Goal: Complete application form

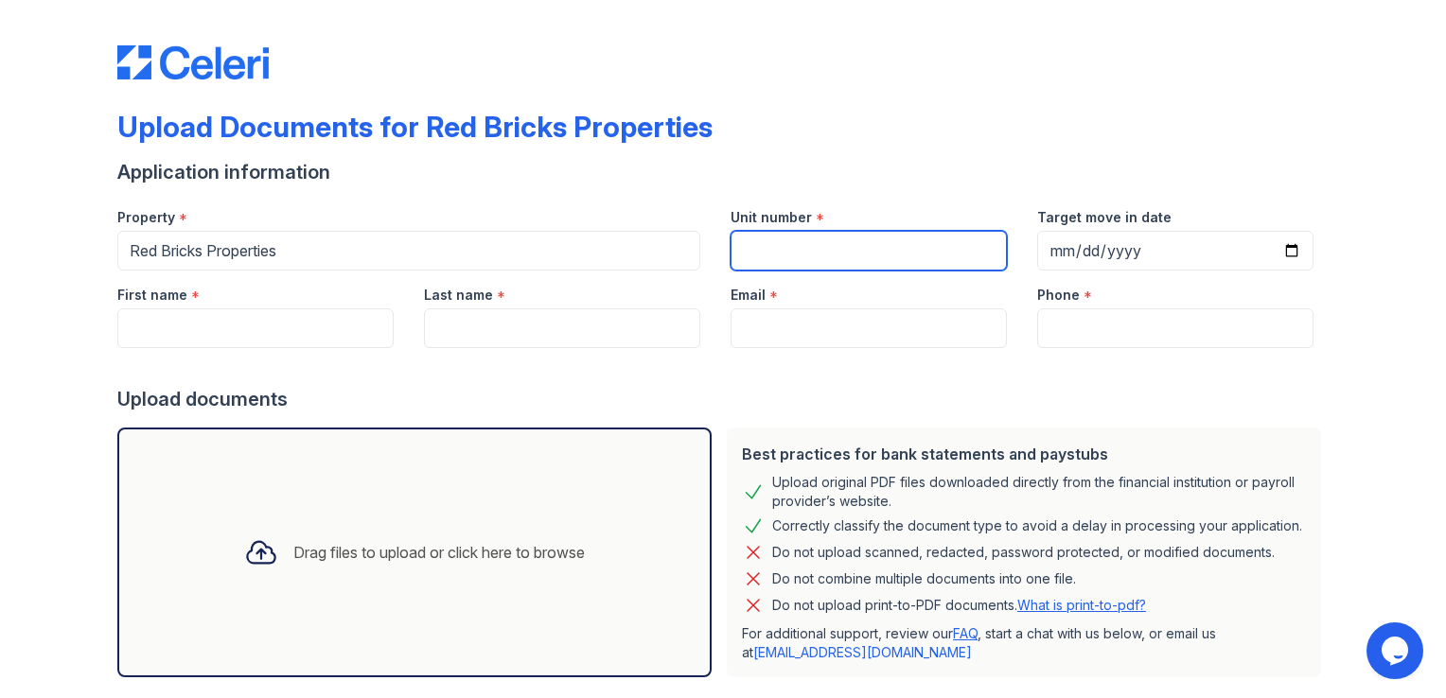
click at [800, 244] on input "Unit number" at bounding box center [868, 251] width 276 height 40
type input "7651 Fenn Way"
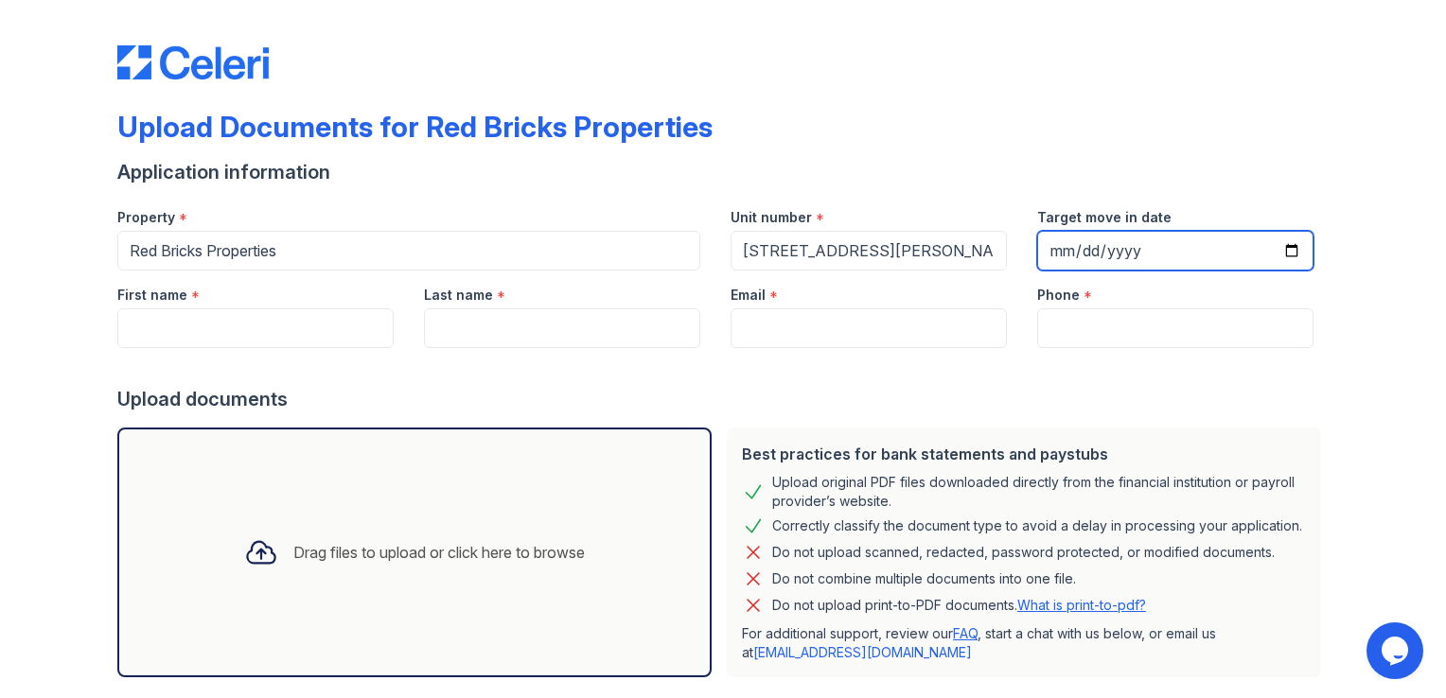
click at [1080, 249] on input "Target move in date" at bounding box center [1175, 251] width 276 height 40
click at [1052, 257] on input "Target move in date" at bounding box center [1175, 251] width 276 height 40
type input "2025-10-01"
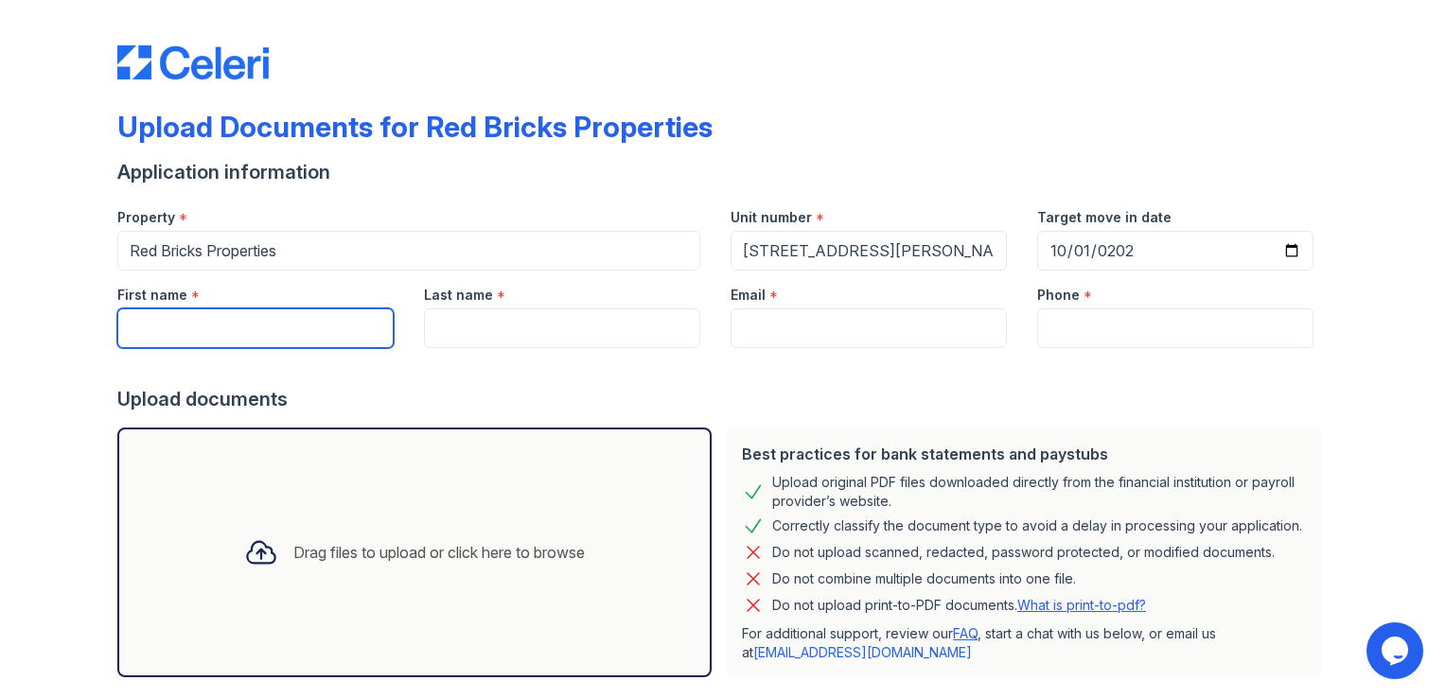
click at [299, 338] on input "First name" at bounding box center [255, 328] width 276 height 40
type input "Kristin"
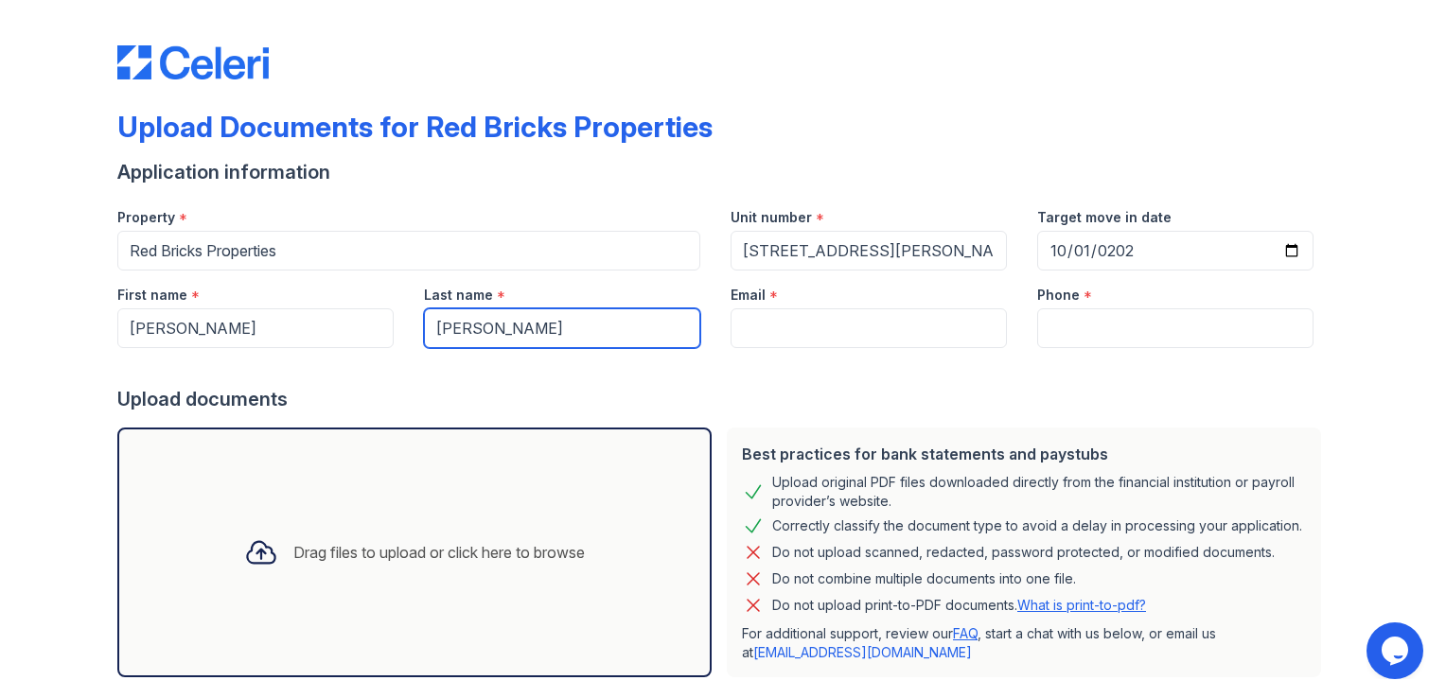
type input "Archibald"
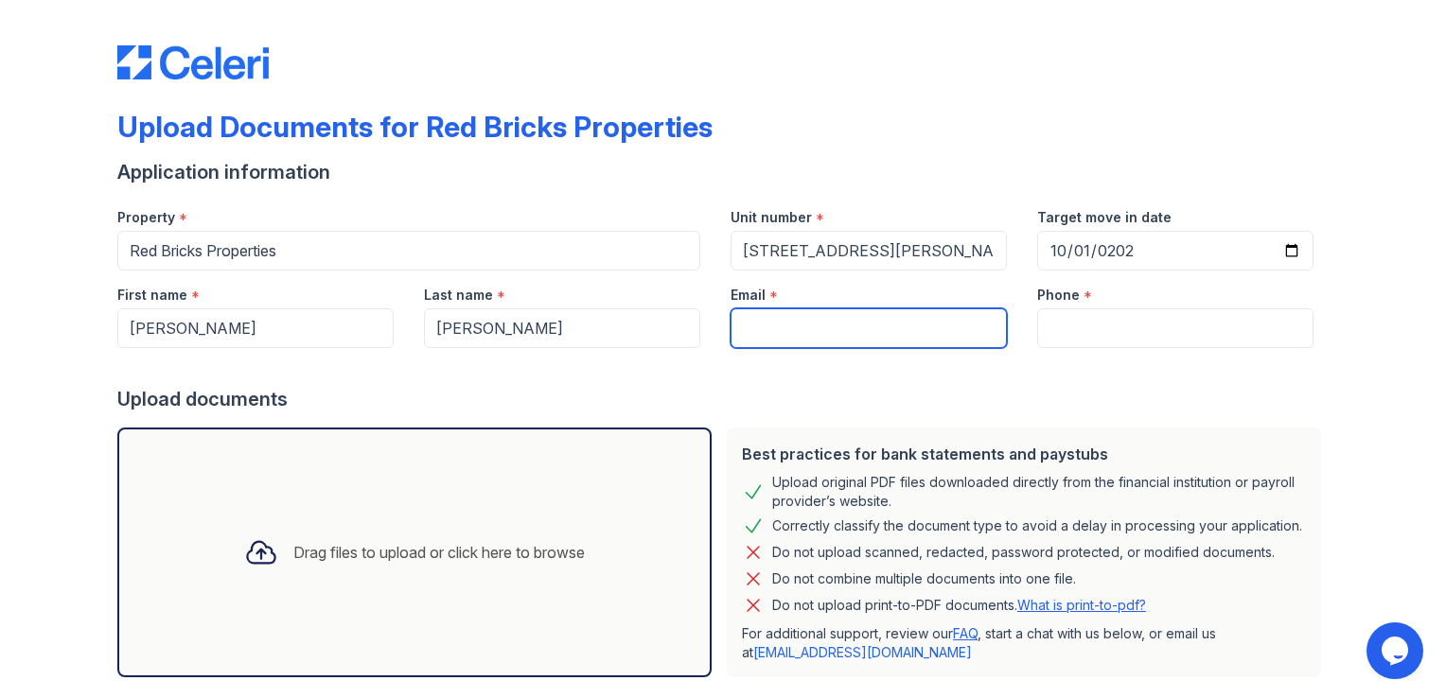
click at [881, 335] on input "Email" at bounding box center [868, 328] width 276 height 40
type input "krystyn1114@yahooo.com"
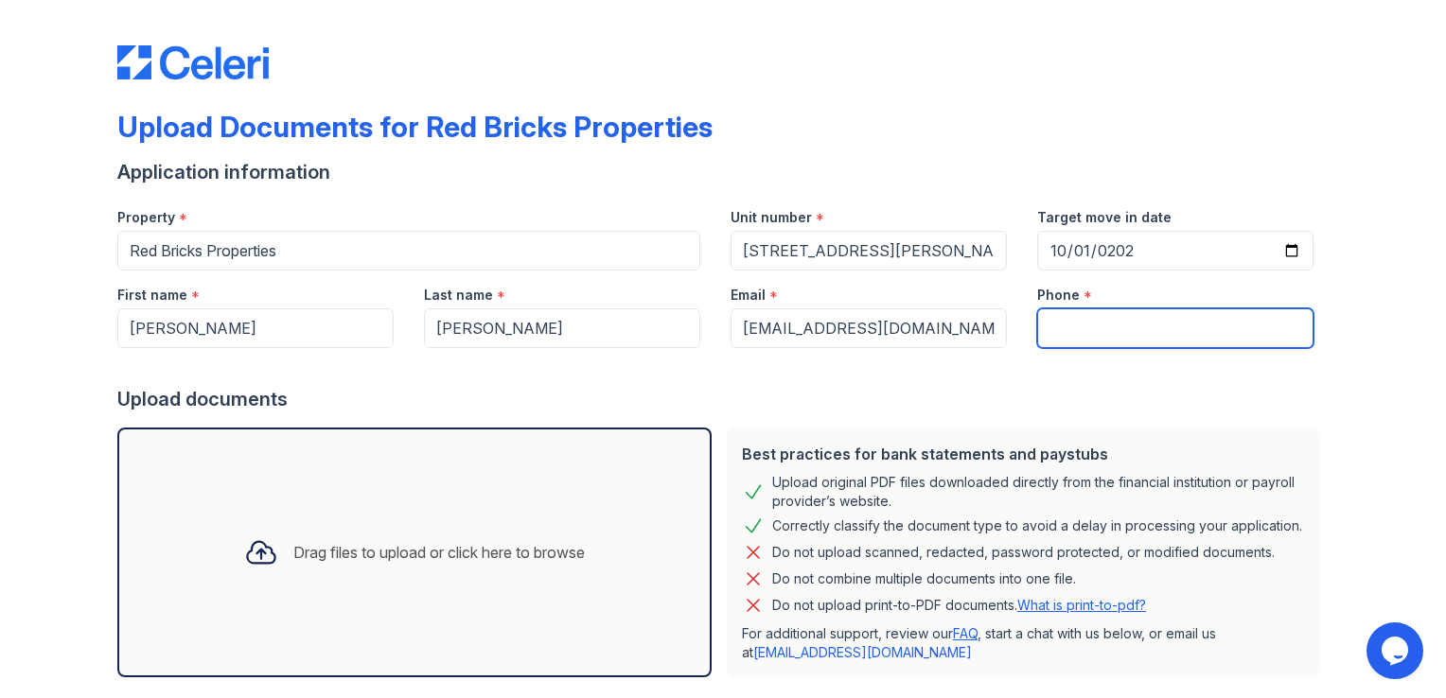
click at [1063, 333] on input "Phone" at bounding box center [1175, 328] width 276 height 40
type input "7046205954"
click at [62, 489] on div "Upload Documents for Red Bricks Properties Application information Property * R…" at bounding box center [722, 397] width 1385 height 795
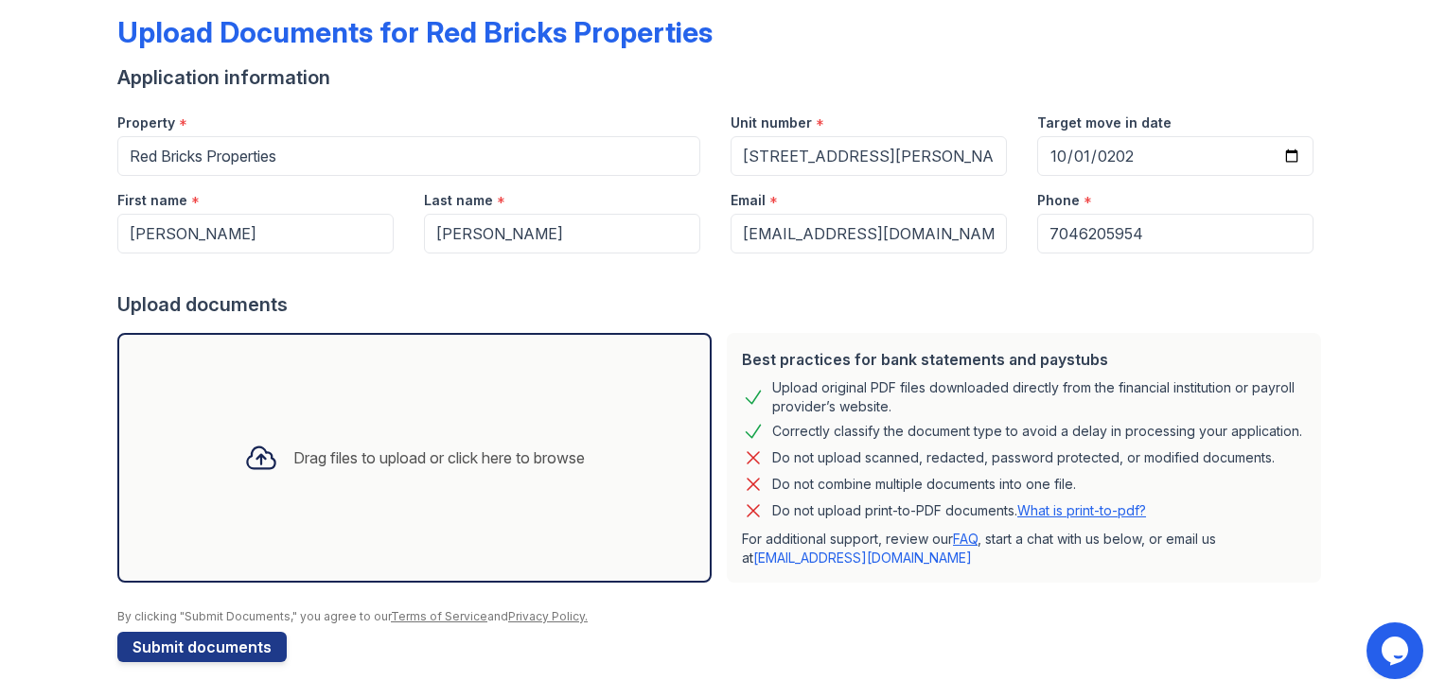
click at [519, 460] on div "Drag files to upload or click here to browse" at bounding box center [438, 458] width 291 height 23
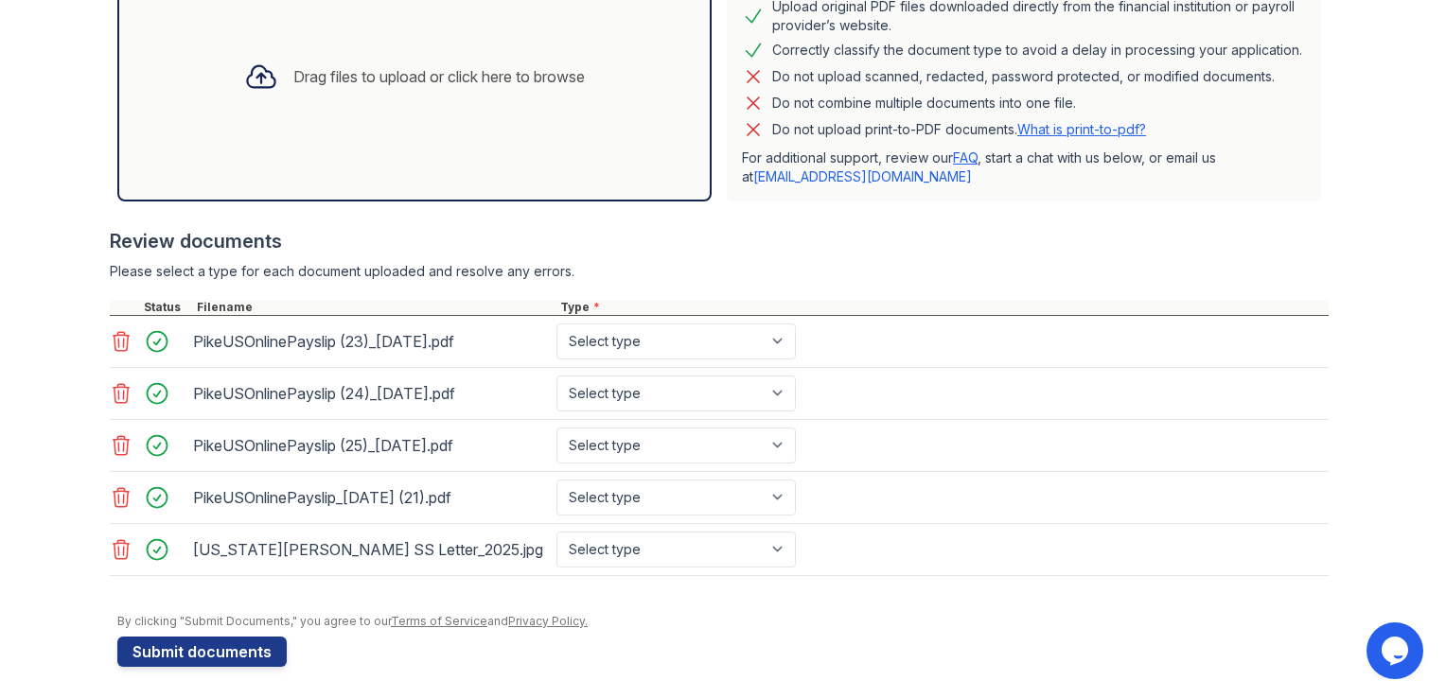
scroll to position [478, 0]
click at [242, 645] on button "Submit documents" at bounding box center [201, 650] width 169 height 30
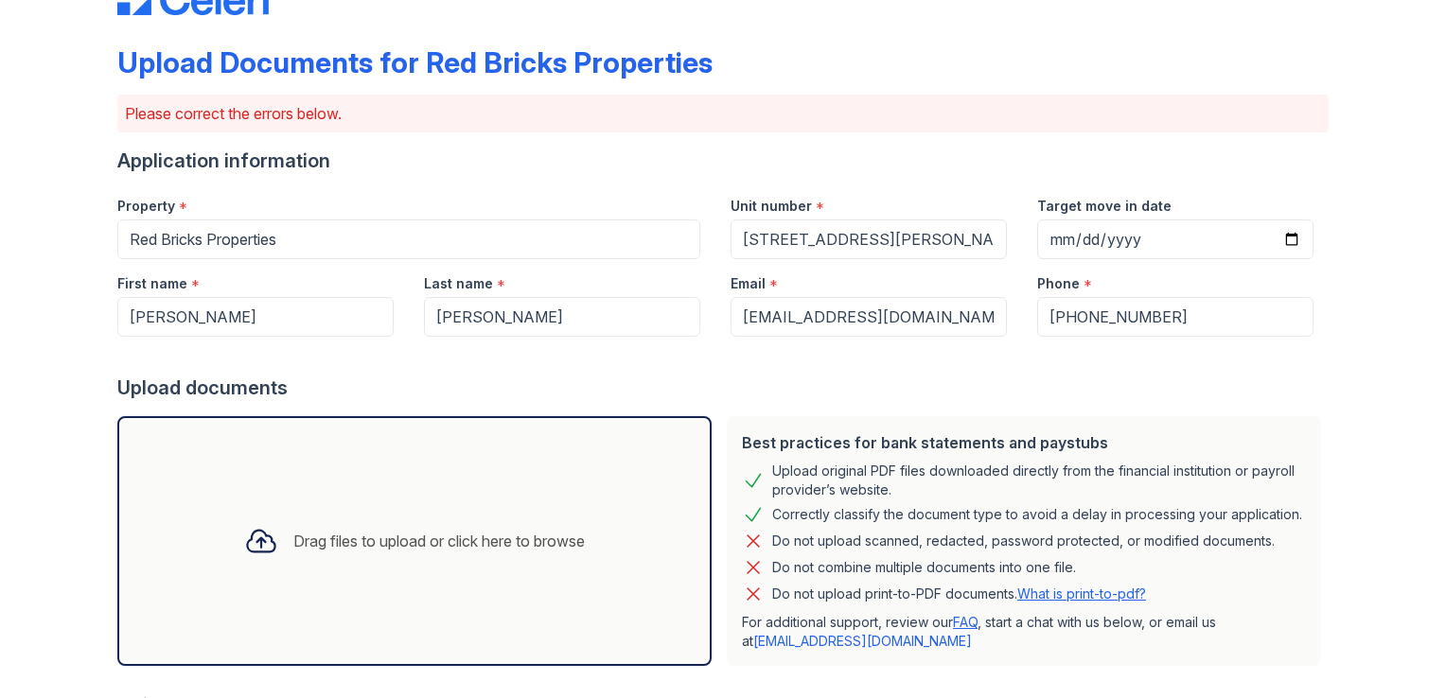
scroll to position [189, 0]
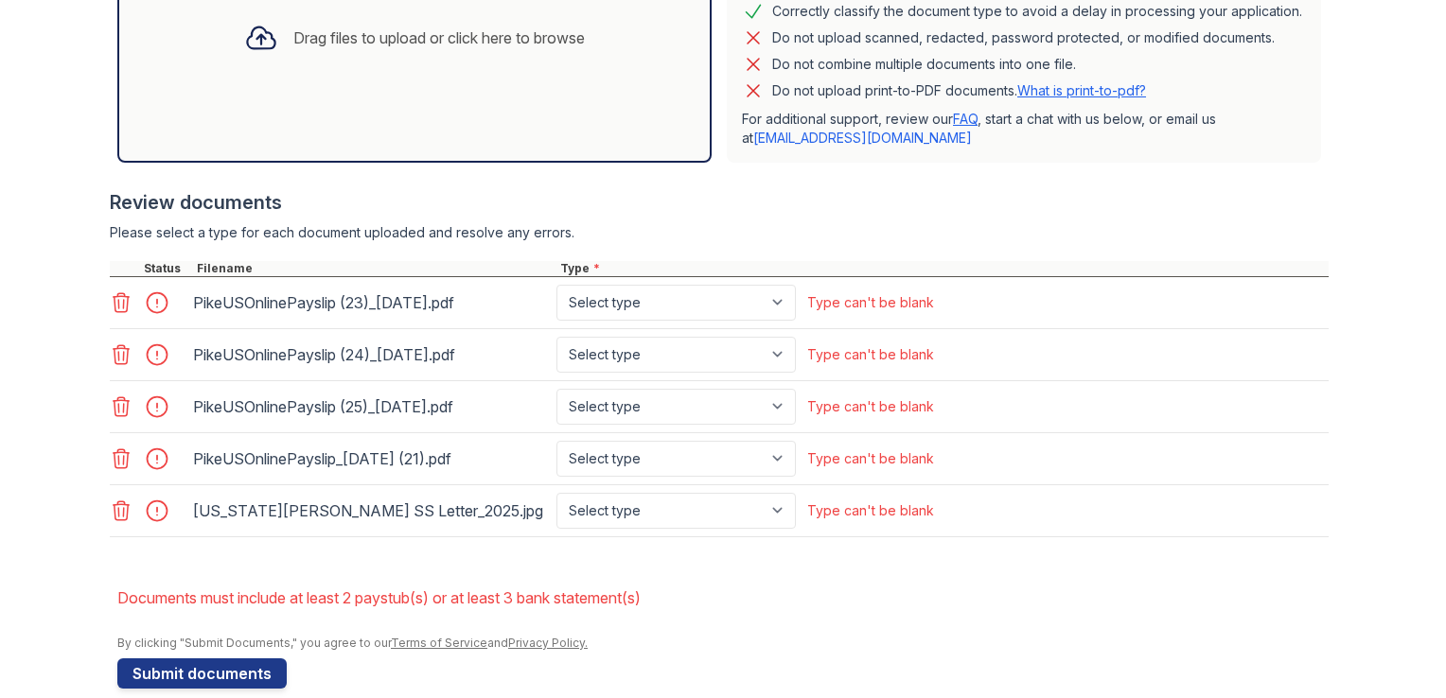
drag, startPoint x: 119, startPoint y: 301, endPoint x: 102, endPoint y: 324, distance: 28.4
click at [118, 301] on icon at bounding box center [121, 302] width 23 height 23
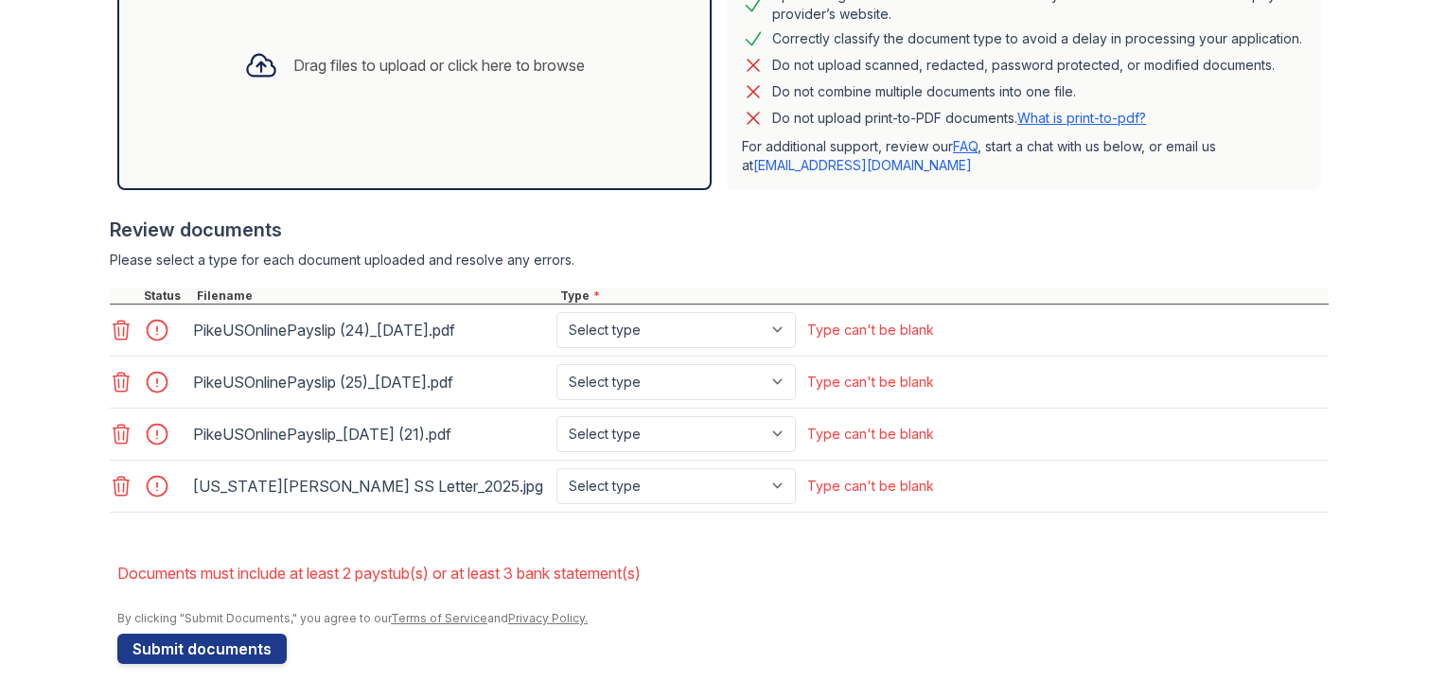
click at [110, 338] on icon at bounding box center [121, 330] width 23 height 23
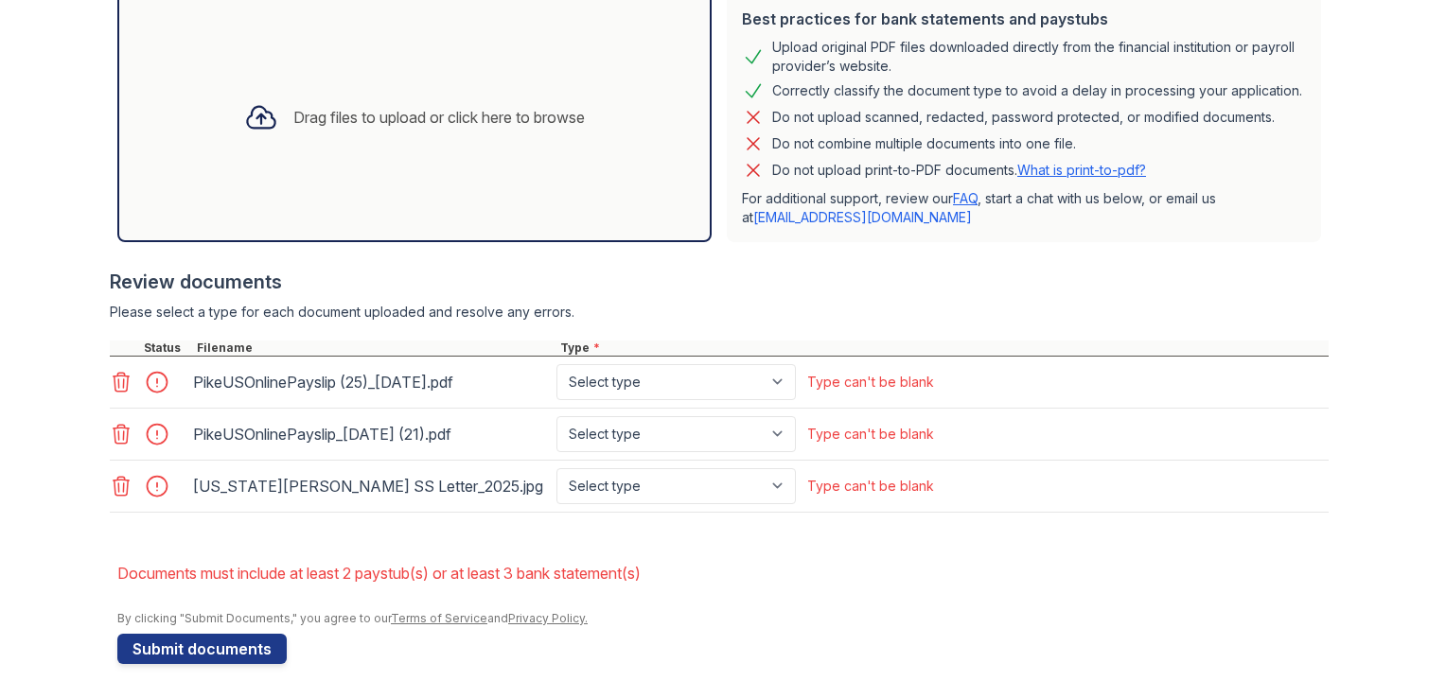
drag, startPoint x: 125, startPoint y: 382, endPoint x: 108, endPoint y: 399, distance: 24.1
click at [125, 382] on link at bounding box center [123, 382] width 26 height 23
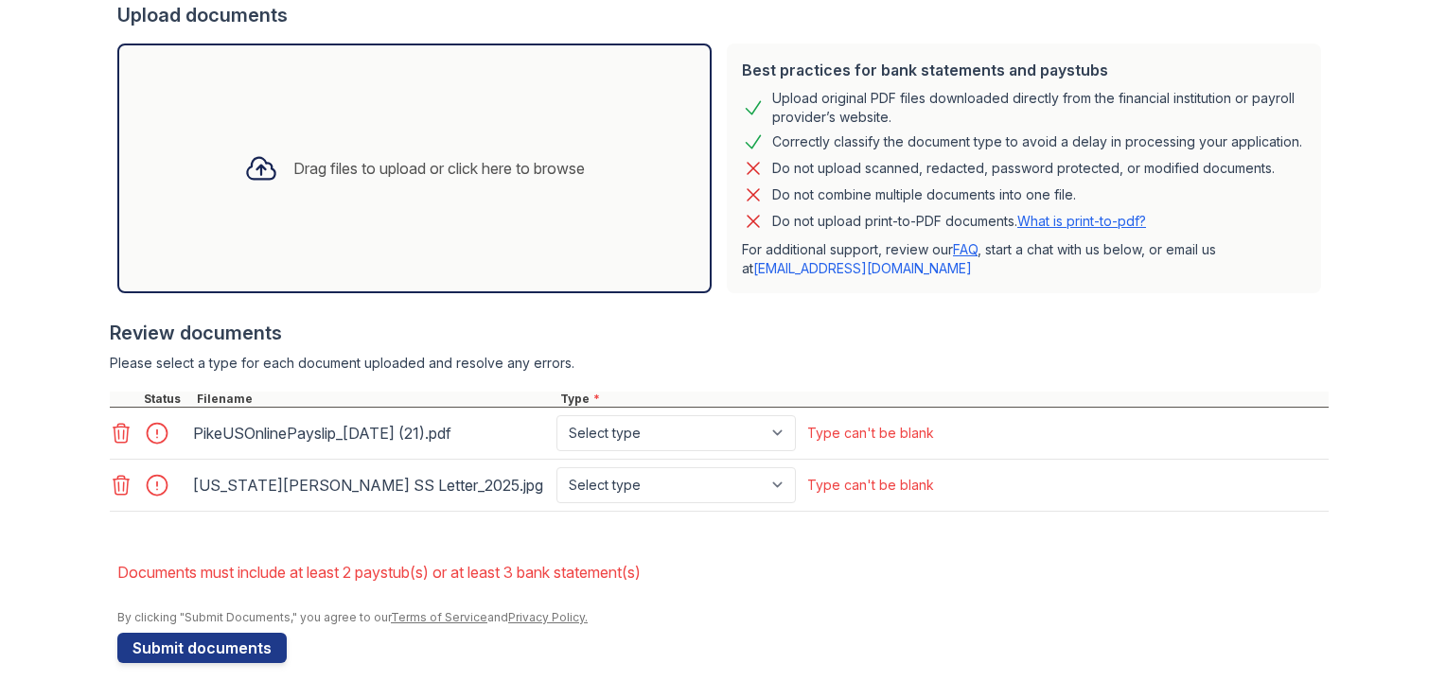
drag, startPoint x: 121, startPoint y: 437, endPoint x: 114, endPoint y: 449, distance: 14.0
click at [121, 439] on icon at bounding box center [121, 433] width 23 height 23
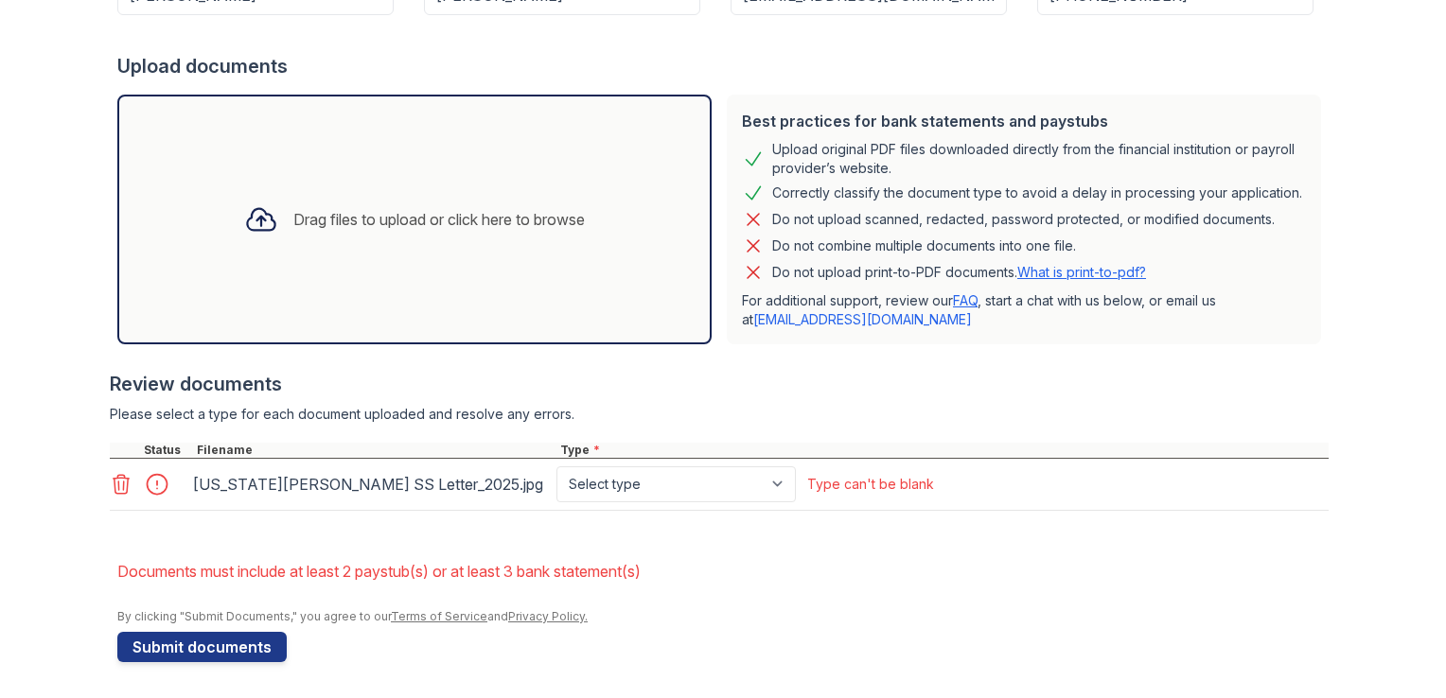
drag, startPoint x: 110, startPoint y: 483, endPoint x: 114, endPoint y: 470, distance: 14.1
click at [110, 483] on icon at bounding box center [121, 484] width 23 height 23
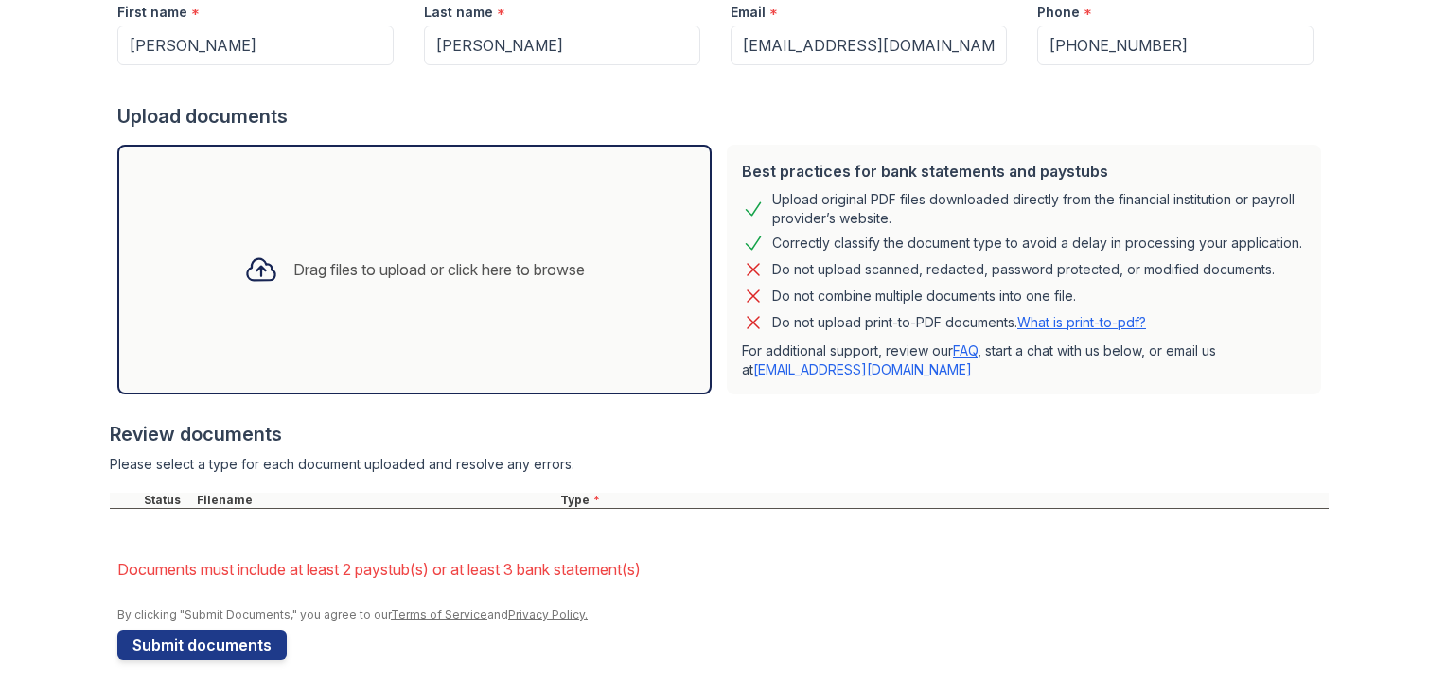
scroll to position [334, 0]
click at [343, 275] on div "Drag files to upload or click here to browse" at bounding box center [438, 271] width 291 height 23
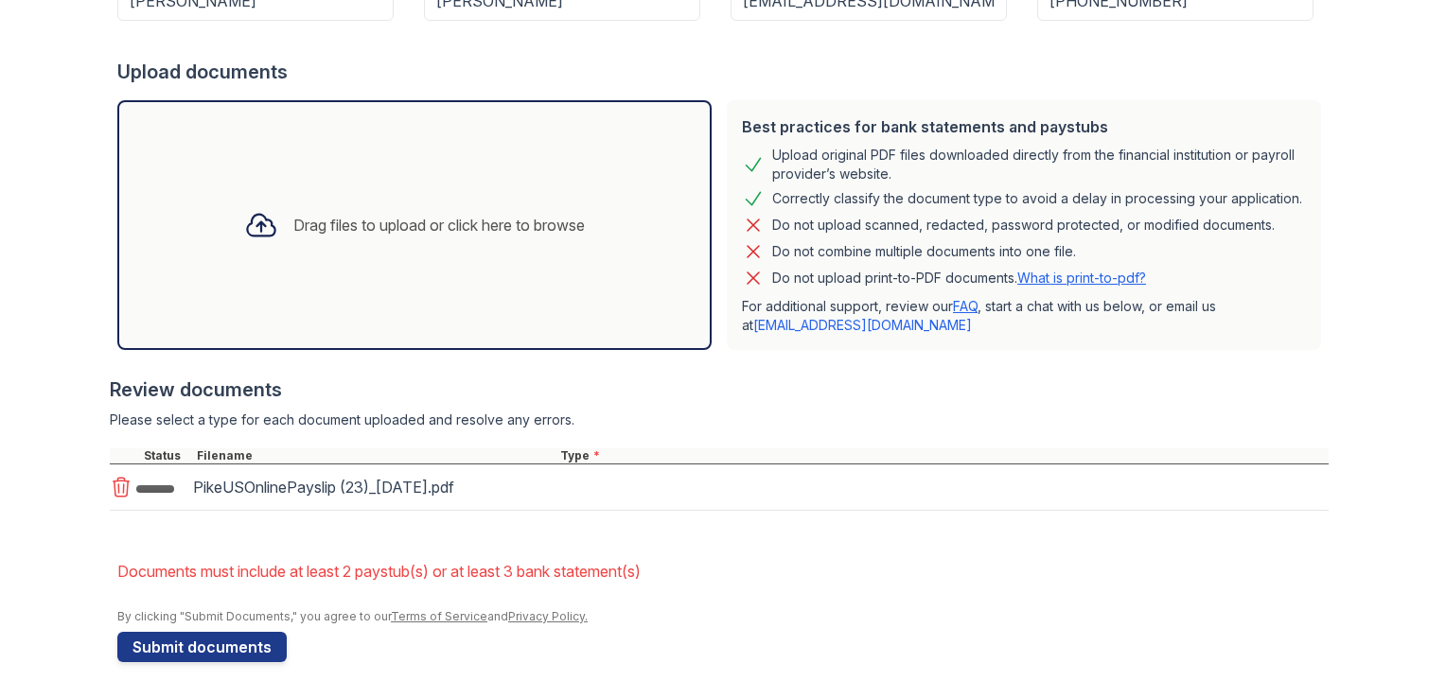
scroll to position [386, 0]
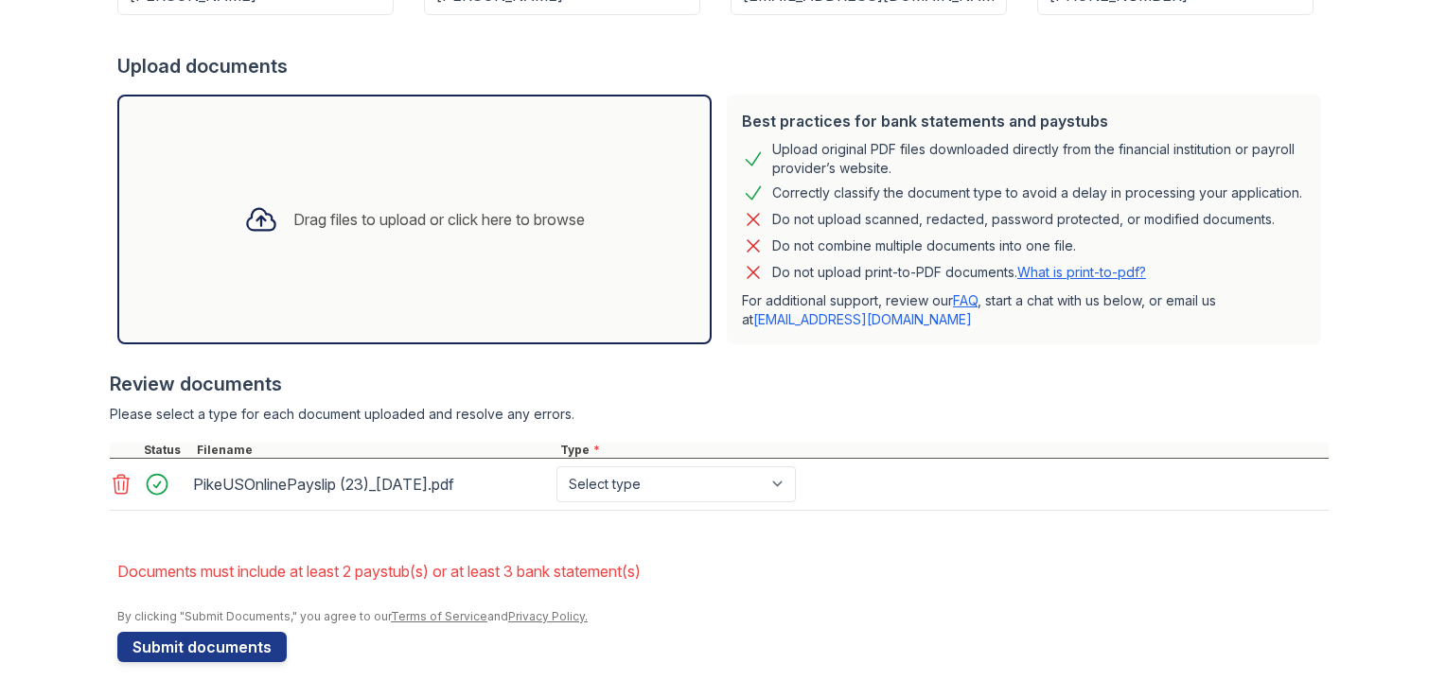
click at [151, 487] on div at bounding box center [162, 484] width 53 height 26
click at [146, 485] on div at bounding box center [162, 484] width 53 height 26
click at [261, 267] on div "Drag files to upload or click here to browse" at bounding box center [414, 220] width 594 height 250
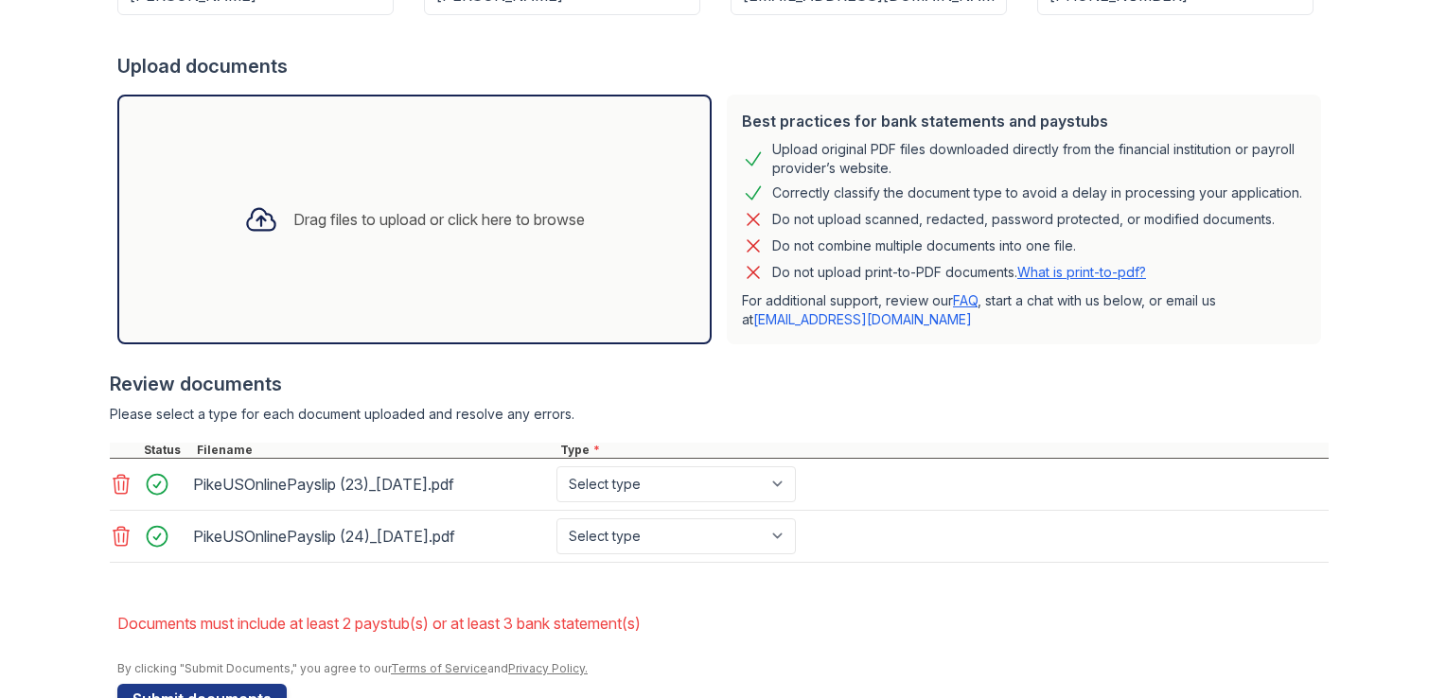
click at [327, 227] on div "Drag files to upload or click here to browse" at bounding box center [438, 219] width 291 height 23
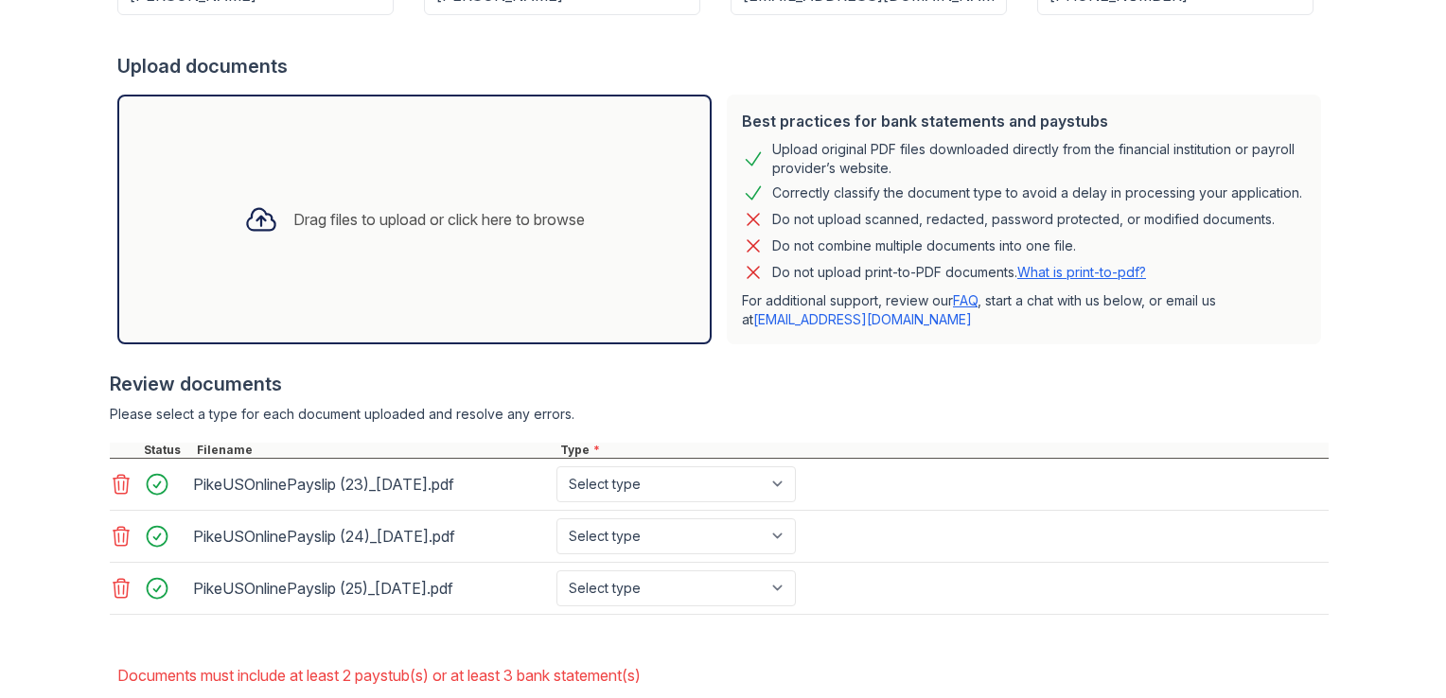
click at [387, 237] on div "Drag files to upload or click here to browse" at bounding box center [414, 219] width 371 height 64
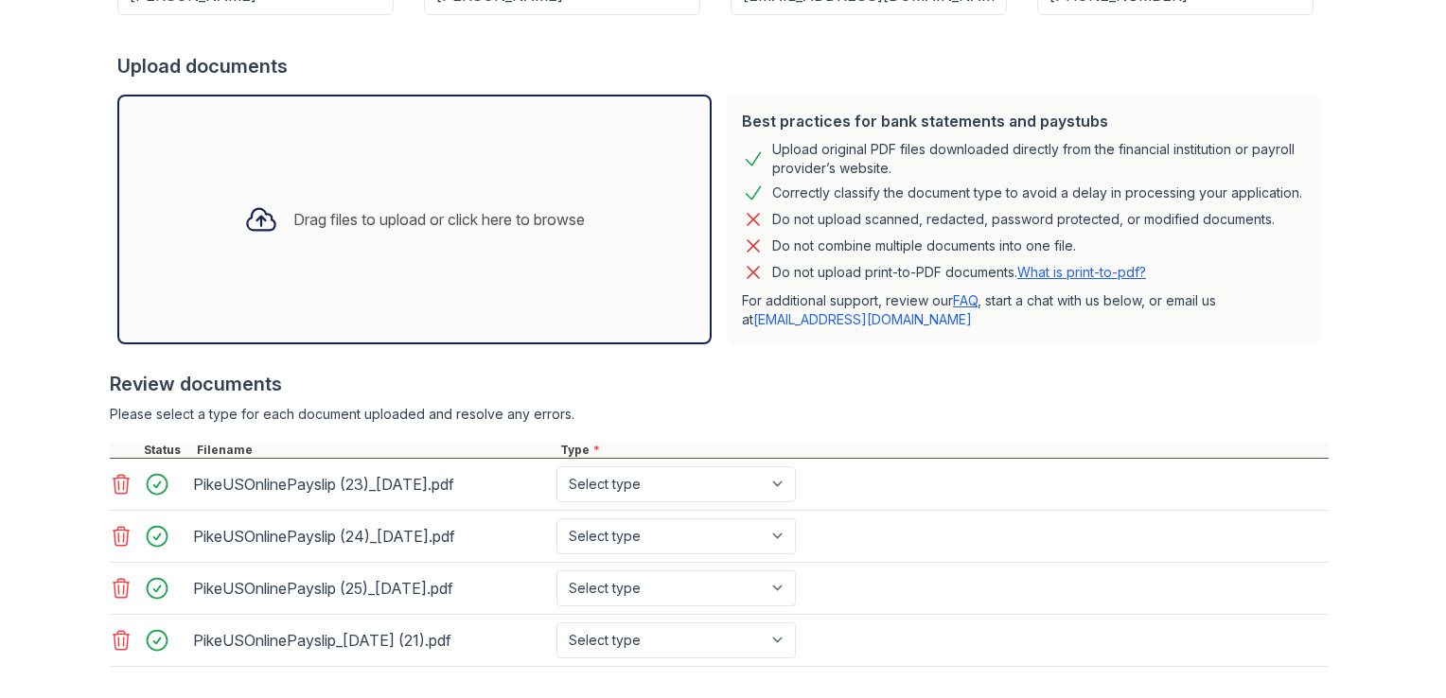
scroll to position [481, 0]
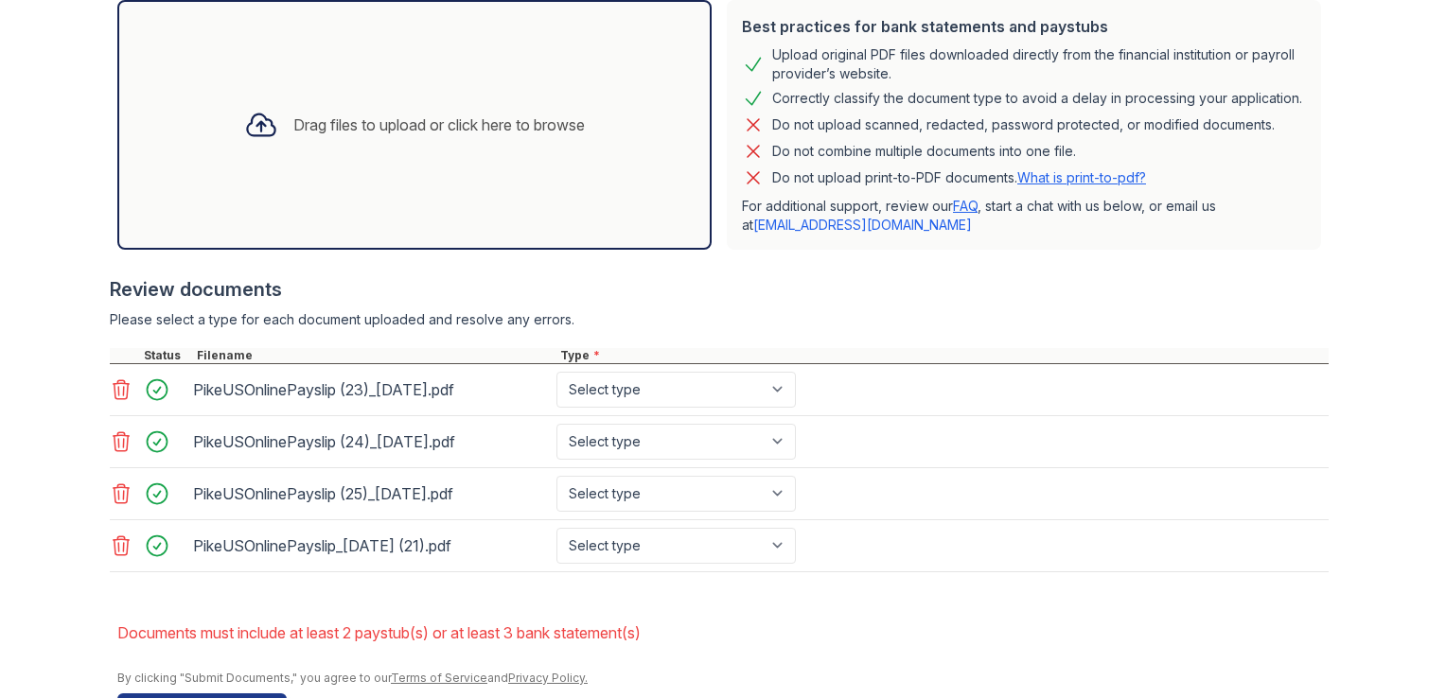
click at [377, 141] on div "Drag files to upload or click here to browse" at bounding box center [414, 125] width 371 height 64
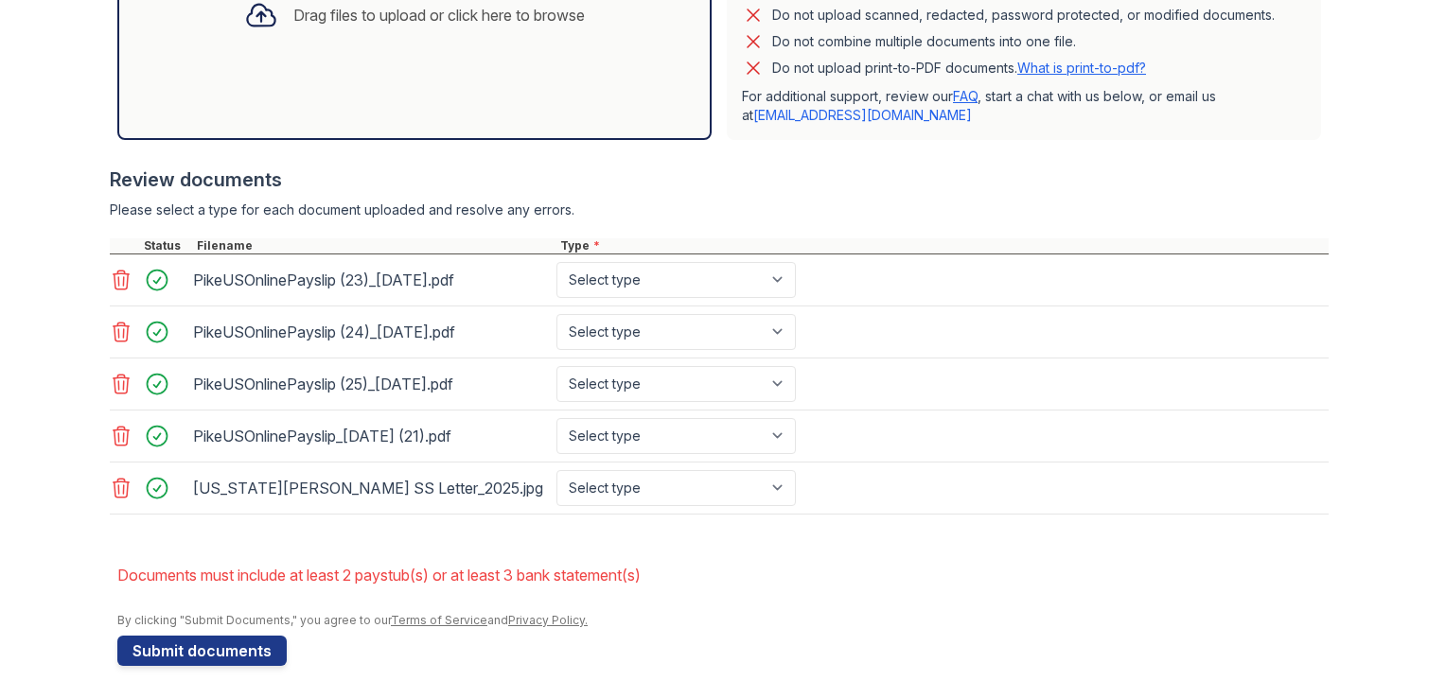
scroll to position [591, 0]
click at [238, 653] on button "Submit documents" at bounding box center [201, 650] width 169 height 30
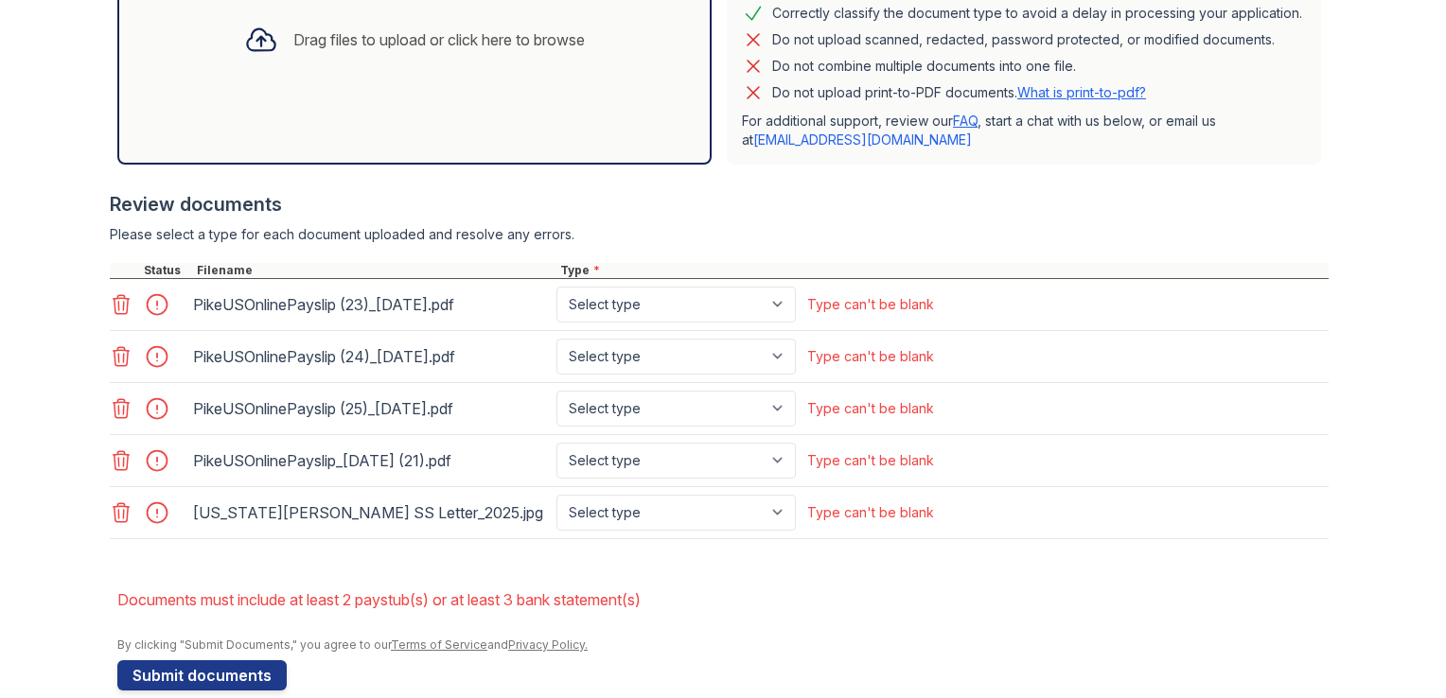
scroll to position [568, 0]
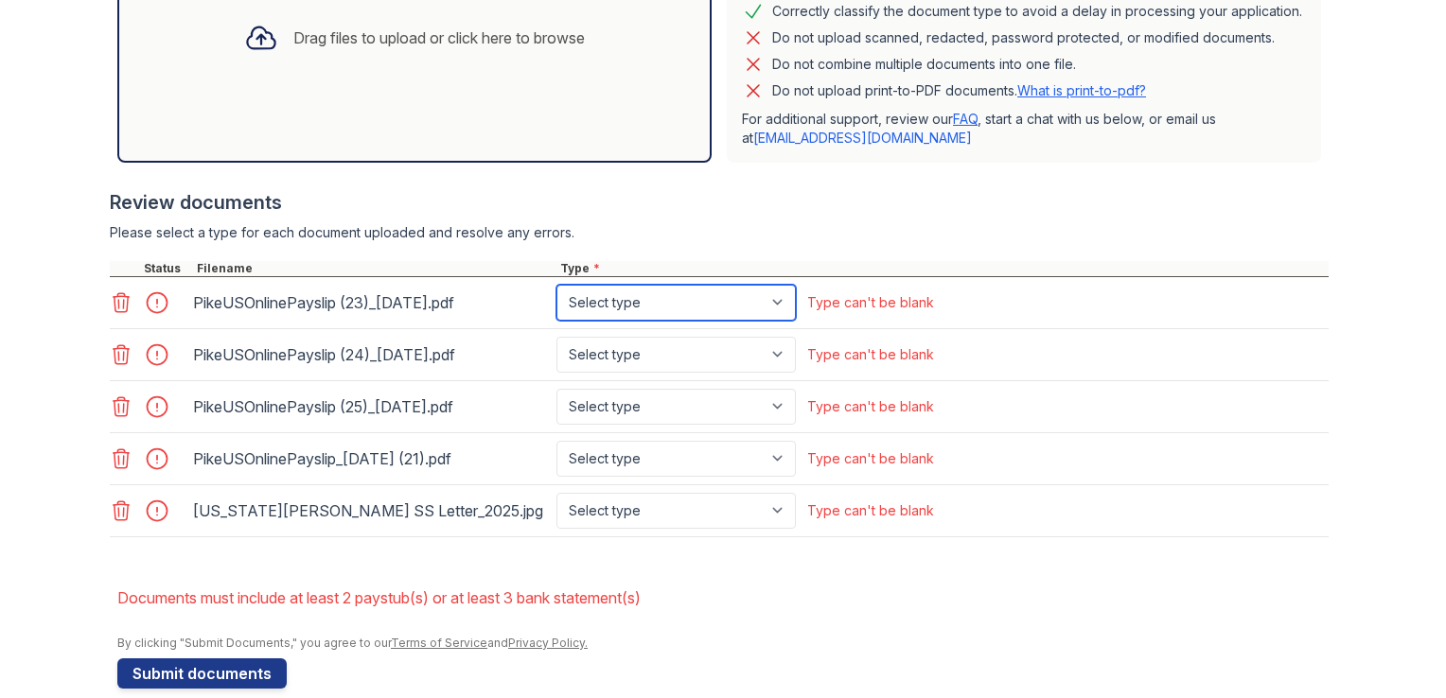
click at [702, 297] on select "Select type Paystub Bank Statement Offer Letter Tax Documents Benefit Award Let…" at bounding box center [675, 303] width 239 height 36
select select "paystub"
click at [556, 285] on select "Select type Paystub Bank Statement Offer Letter Tax Documents Benefit Award Let…" at bounding box center [675, 303] width 239 height 36
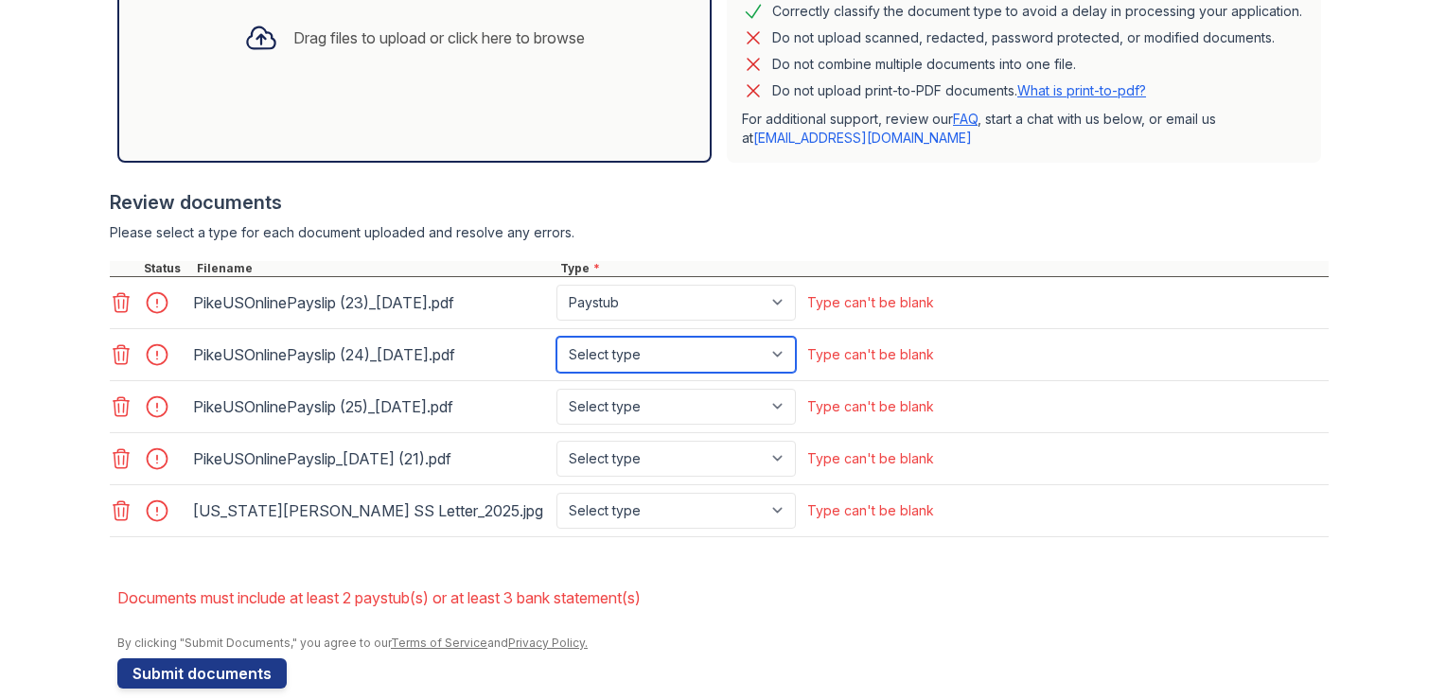
click at [605, 349] on select "Select type Paystub Bank Statement Offer Letter Tax Documents Benefit Award Let…" at bounding box center [675, 355] width 239 height 36
select select "paystub"
click at [556, 337] on select "Select type Paystub Bank Statement Offer Letter Tax Documents Benefit Award Let…" at bounding box center [675, 355] width 239 height 36
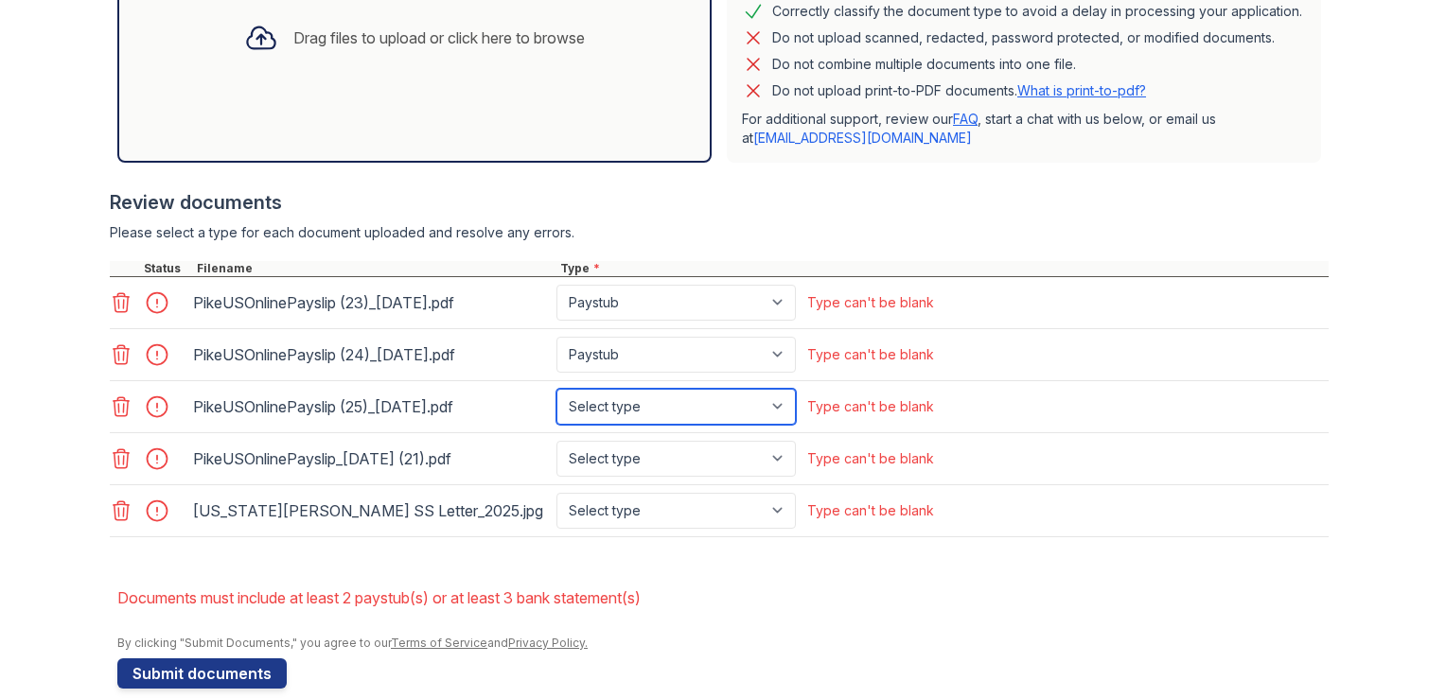
click at [618, 395] on select "Select type Paystub Bank Statement Offer Letter Tax Documents Benefit Award Let…" at bounding box center [675, 407] width 239 height 36
select select "paystub"
click at [556, 389] on select "Select type Paystub Bank Statement Offer Letter Tax Documents Benefit Award Let…" at bounding box center [675, 407] width 239 height 36
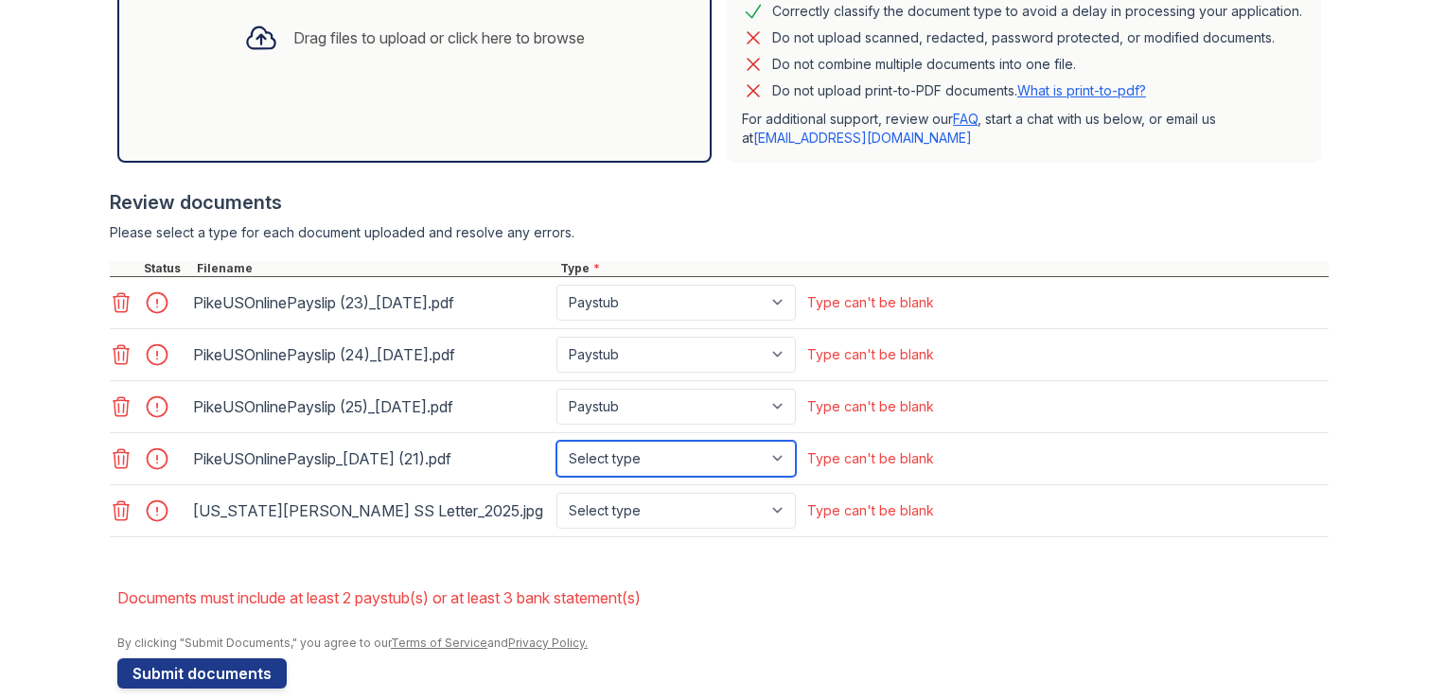
click at [610, 449] on select "Select type Paystub Bank Statement Offer Letter Tax Documents Benefit Award Let…" at bounding box center [675, 459] width 239 height 36
select select "paystub"
click at [556, 441] on select "Select type Paystub Bank Statement Offer Letter Tax Documents Benefit Award Let…" at bounding box center [675, 459] width 239 height 36
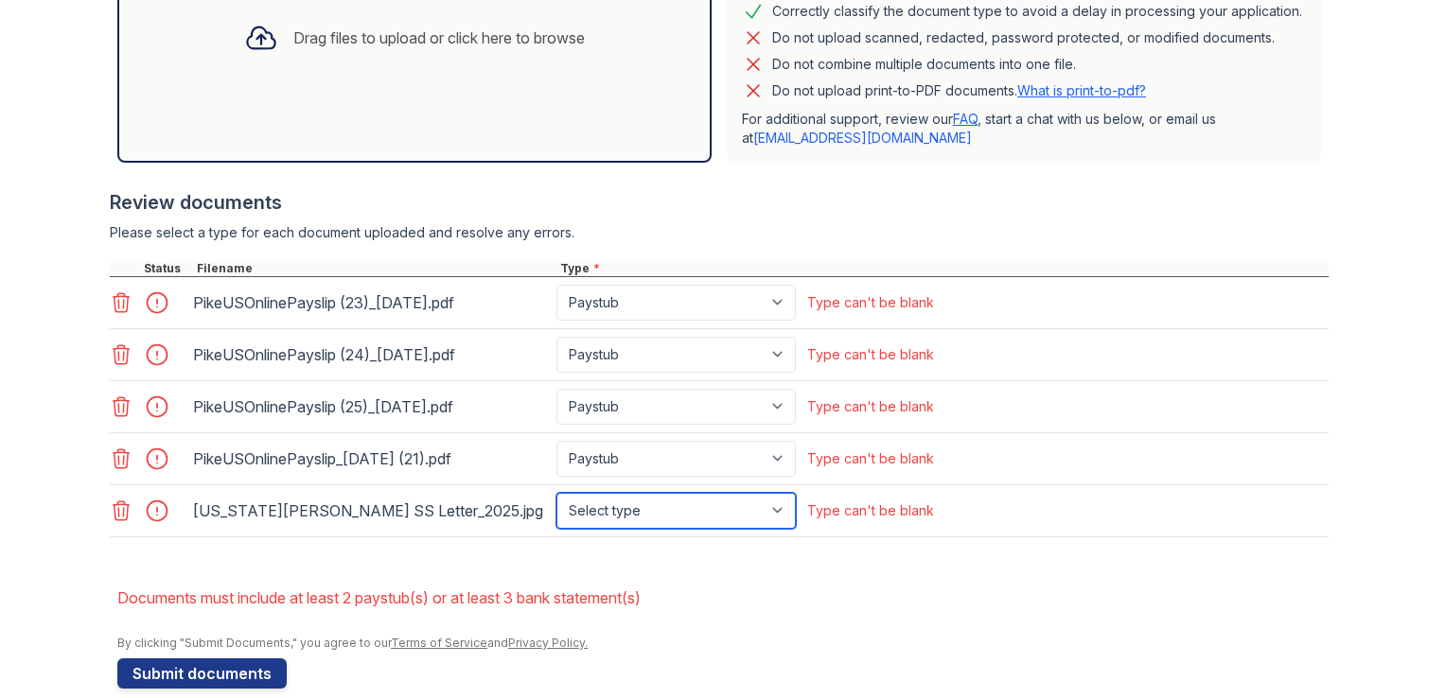
click at [612, 514] on select "Select type Paystub Bank Statement Offer Letter Tax Documents Benefit Award Let…" at bounding box center [675, 511] width 239 height 36
select select "benefit_award_letter"
click at [556, 493] on select "Select type Paystub Bank Statement Offer Letter Tax Documents Benefit Award Let…" at bounding box center [675, 511] width 239 height 36
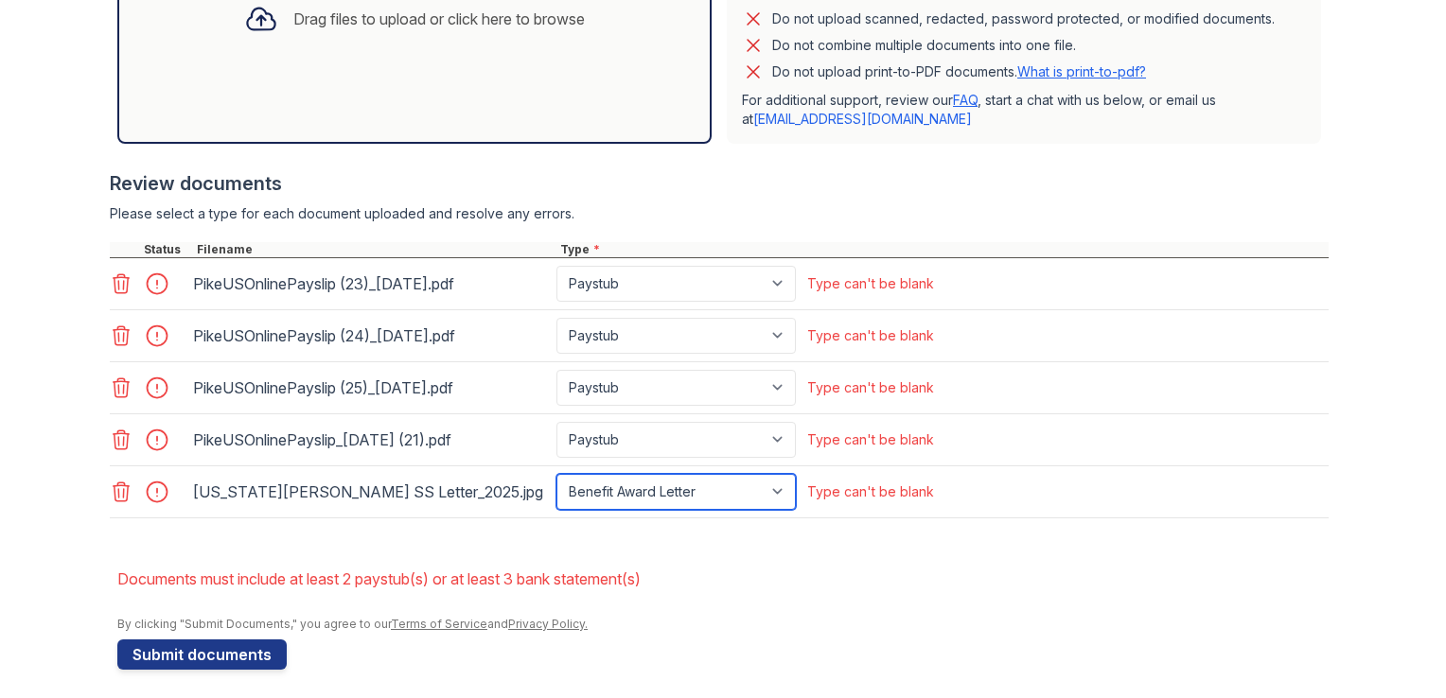
scroll to position [591, 0]
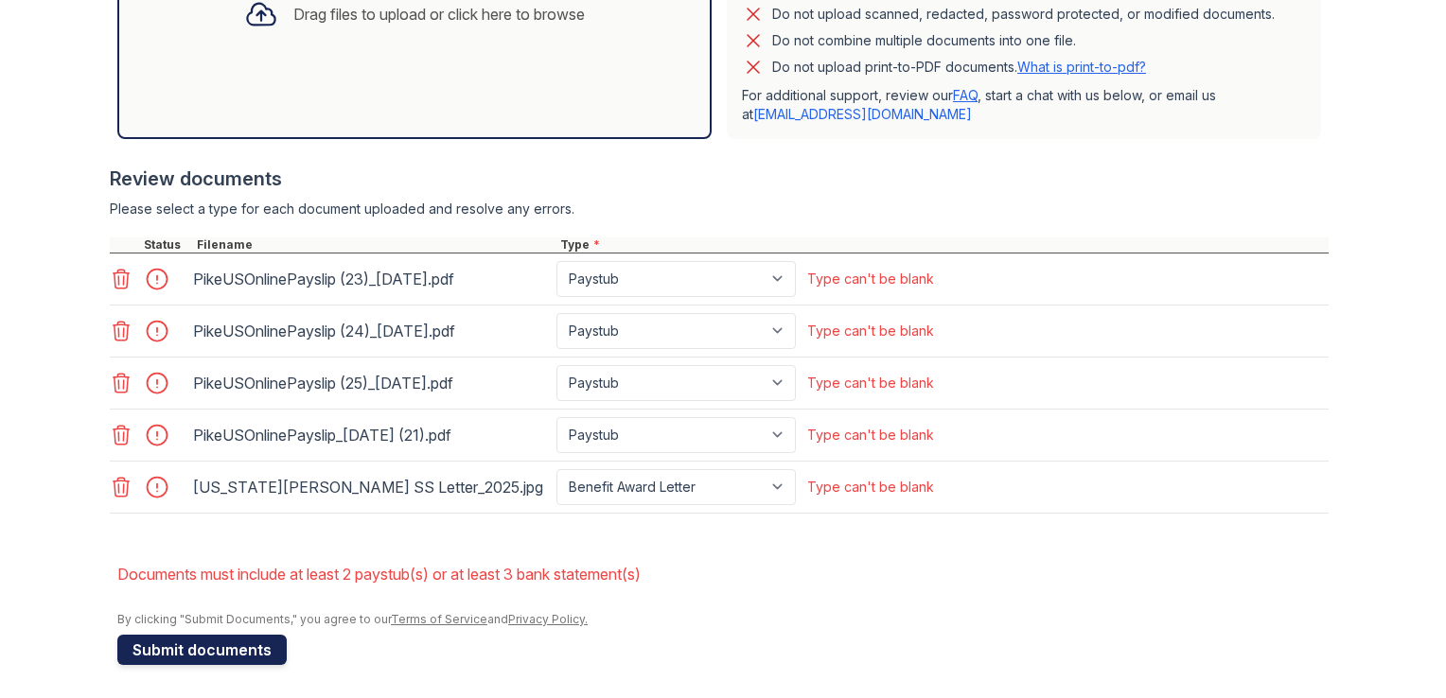
click at [208, 641] on button "Submit documents" at bounding box center [201, 650] width 169 height 30
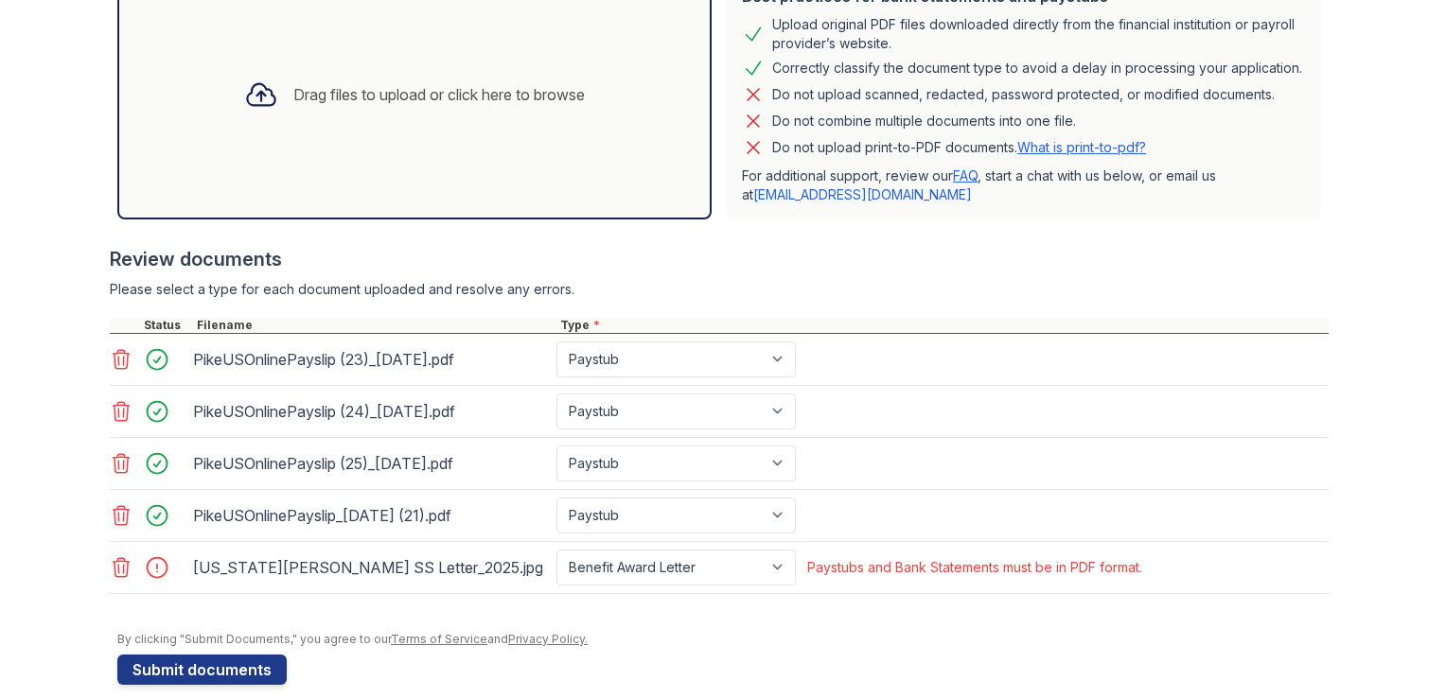
scroll to position [531, 0]
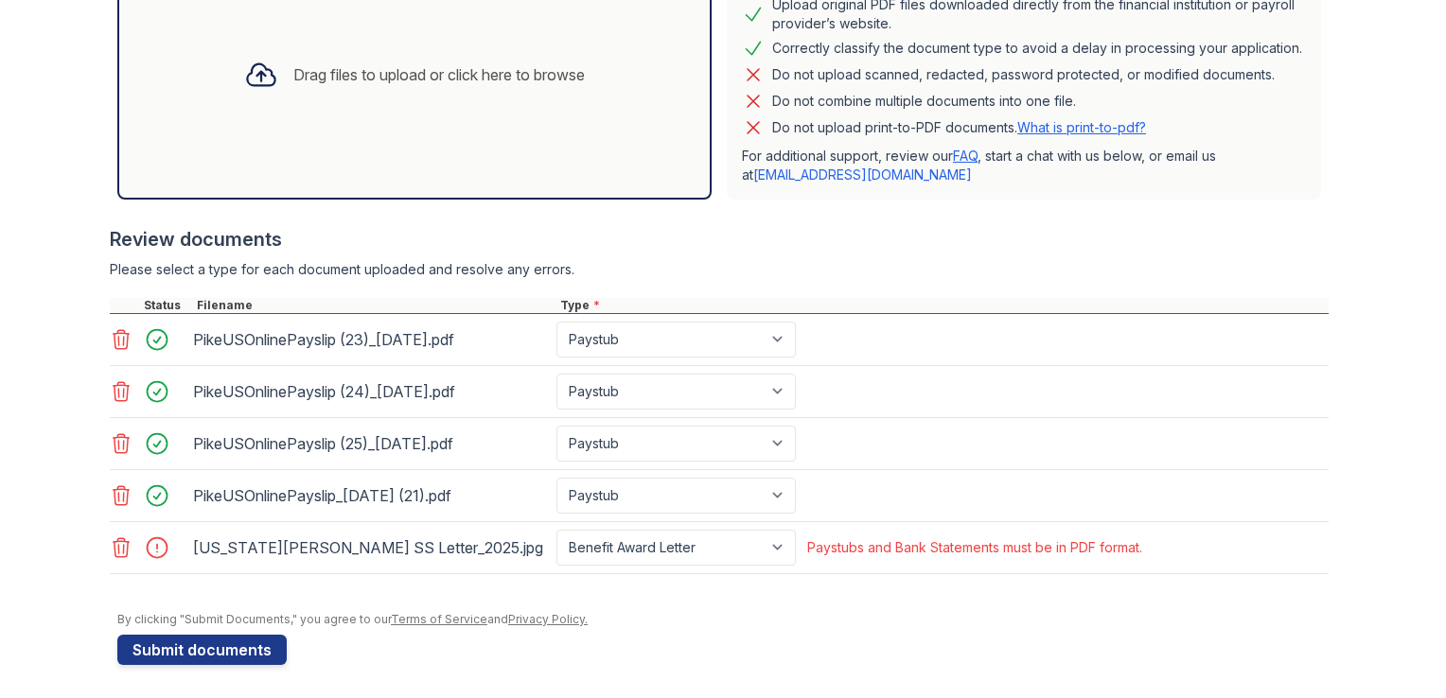
click at [115, 543] on icon at bounding box center [122, 547] width 16 height 19
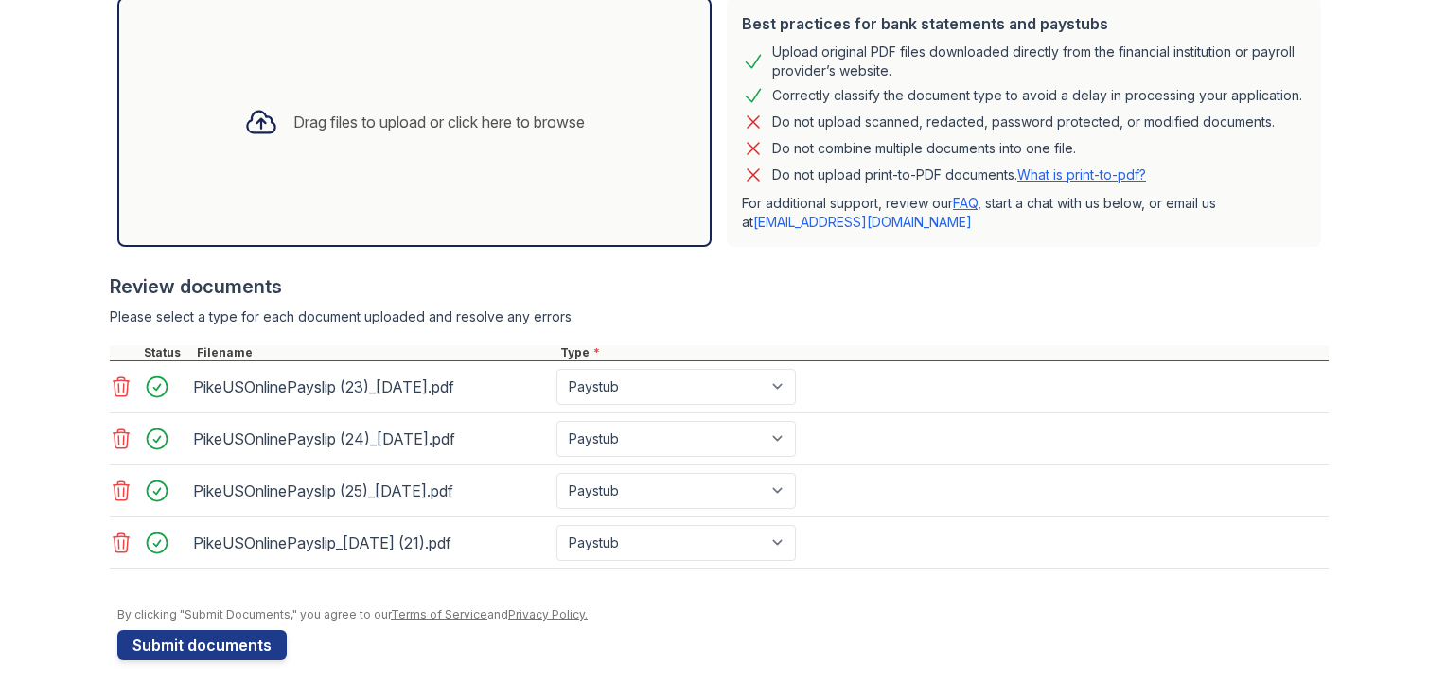
scroll to position [480, 0]
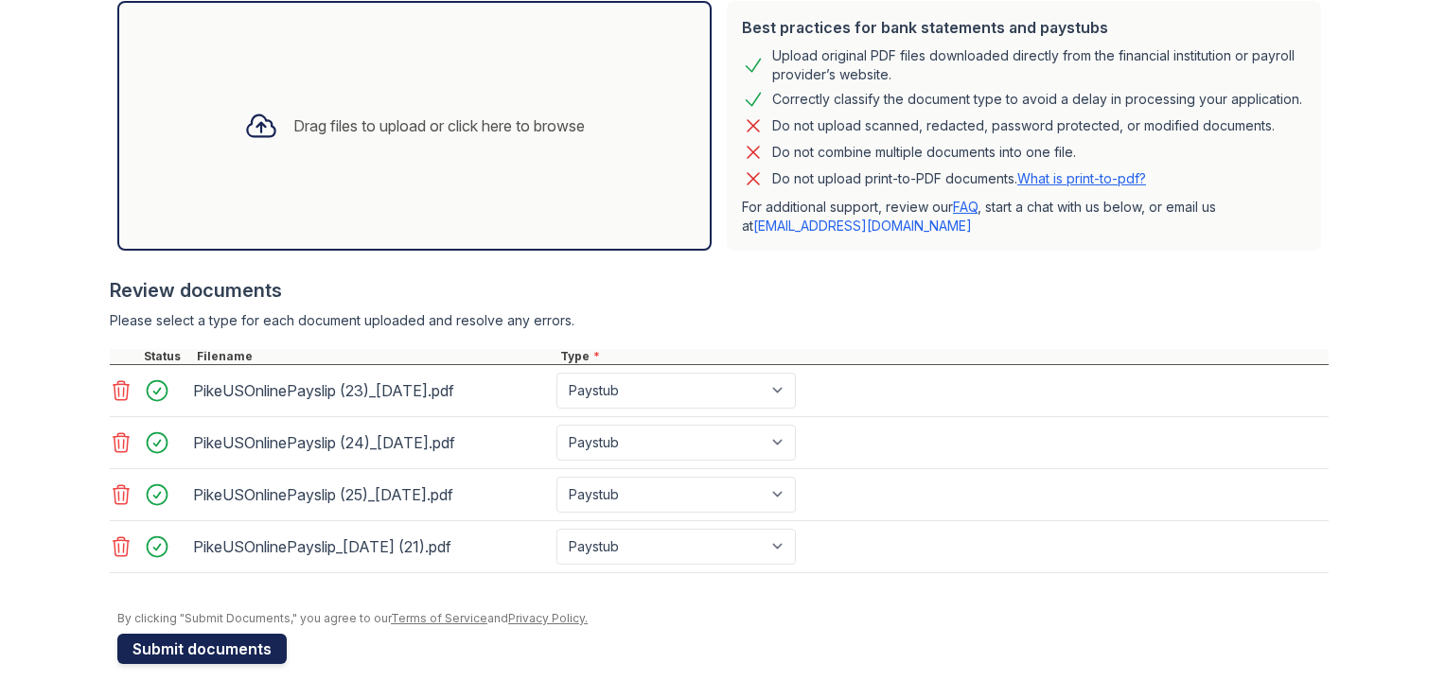
click at [198, 645] on button "Submit documents" at bounding box center [201, 649] width 169 height 30
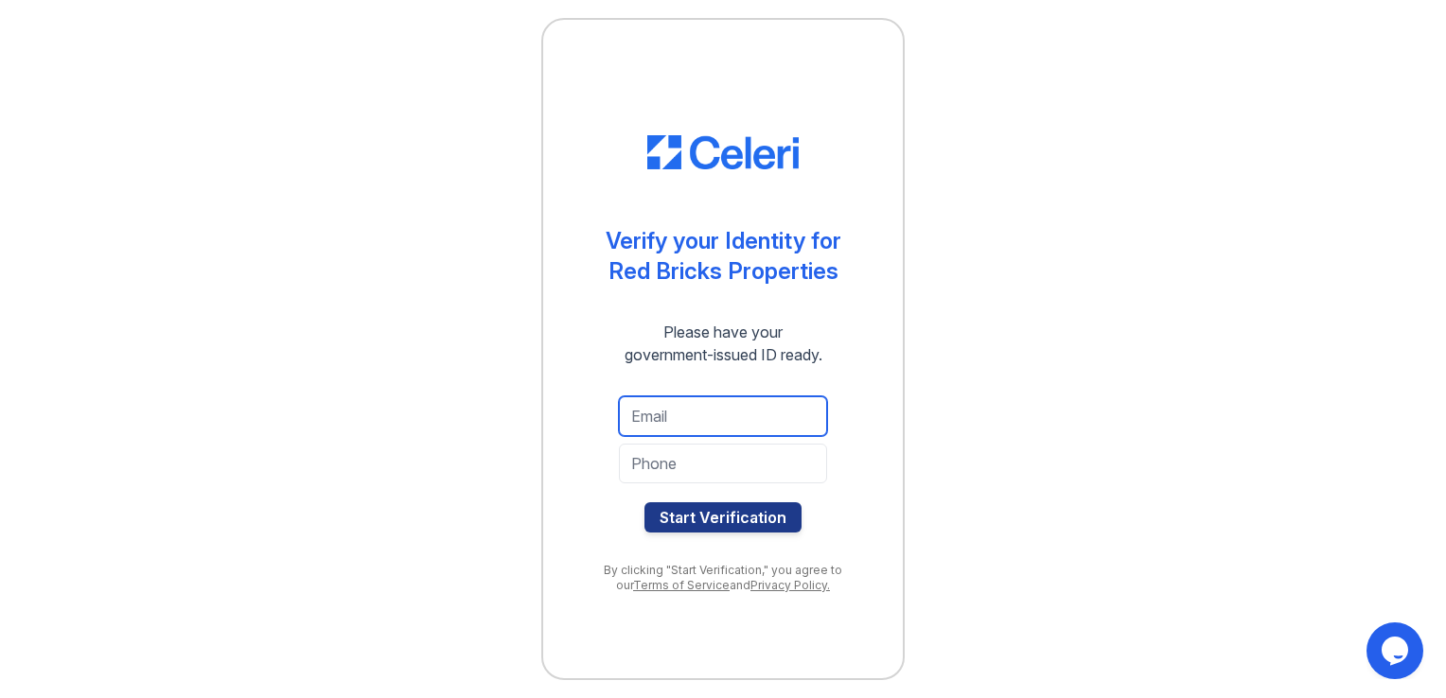
click at [666, 415] on input "email" at bounding box center [723, 416] width 208 height 40
click at [939, 400] on div "Verify your Identity for Red Bricks Properties Please have your government-issu…" at bounding box center [722, 349] width 1385 height 698
click at [729, 428] on input "email" at bounding box center [723, 416] width 208 height 40
type input "krystyn1114@yahoo.com"
drag, startPoint x: 1044, startPoint y: 409, endPoint x: 1029, endPoint y: 412, distance: 14.5
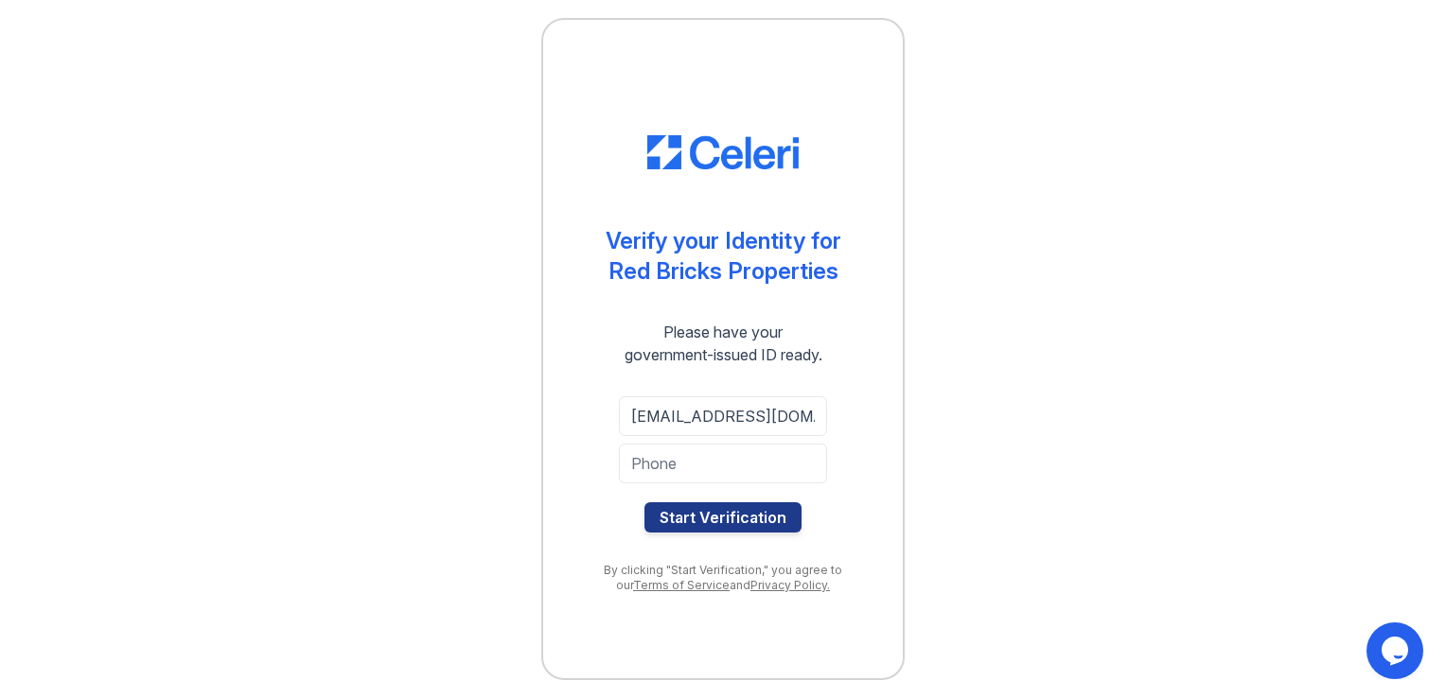
click at [1040, 406] on div "Verify your Identity for Red Bricks Properties Please have your government-issu…" at bounding box center [722, 349] width 1385 height 698
click at [687, 465] on input "tel" at bounding box center [723, 464] width 208 height 40
type input "7046205954"
click at [920, 423] on div "Verify your Identity for Red Bricks Properties Please have your government-issu…" at bounding box center [722, 349] width 1385 height 698
click at [684, 520] on button "Start Verification" at bounding box center [722, 517] width 157 height 30
